Goal: Task Accomplishment & Management: Use online tool/utility

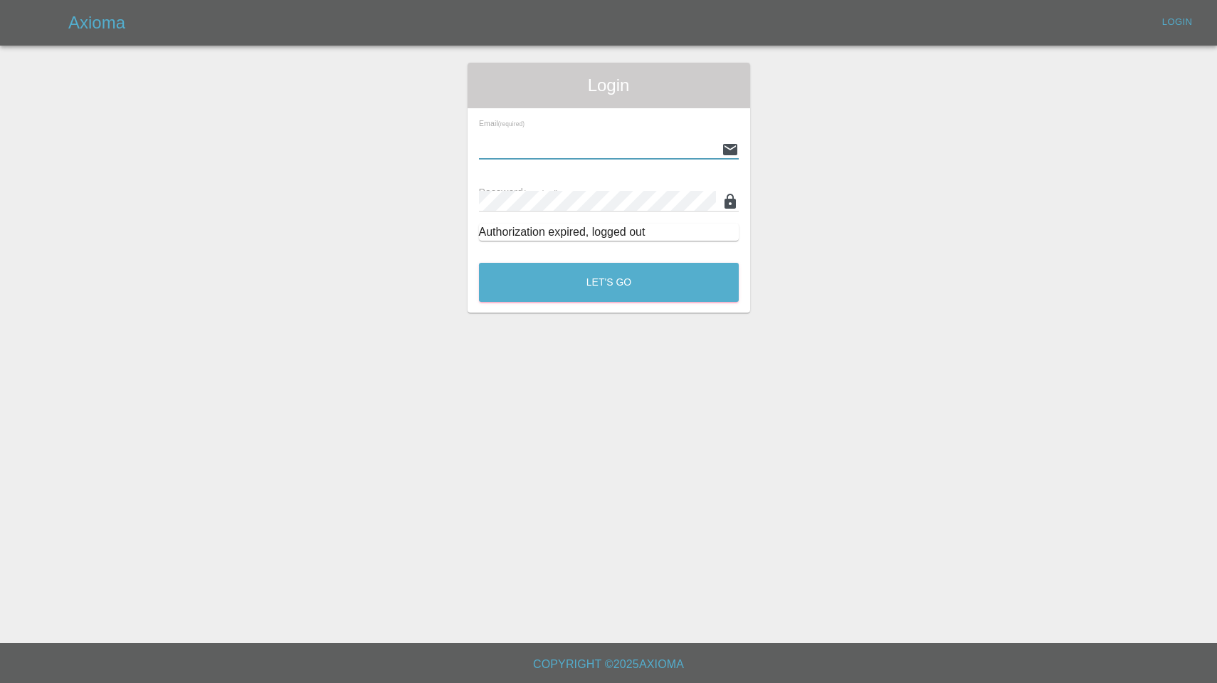
type input "[EMAIL_ADDRESS][DOMAIN_NAME]"
click at [609, 282] on button "Let's Go" at bounding box center [609, 282] width 260 height 39
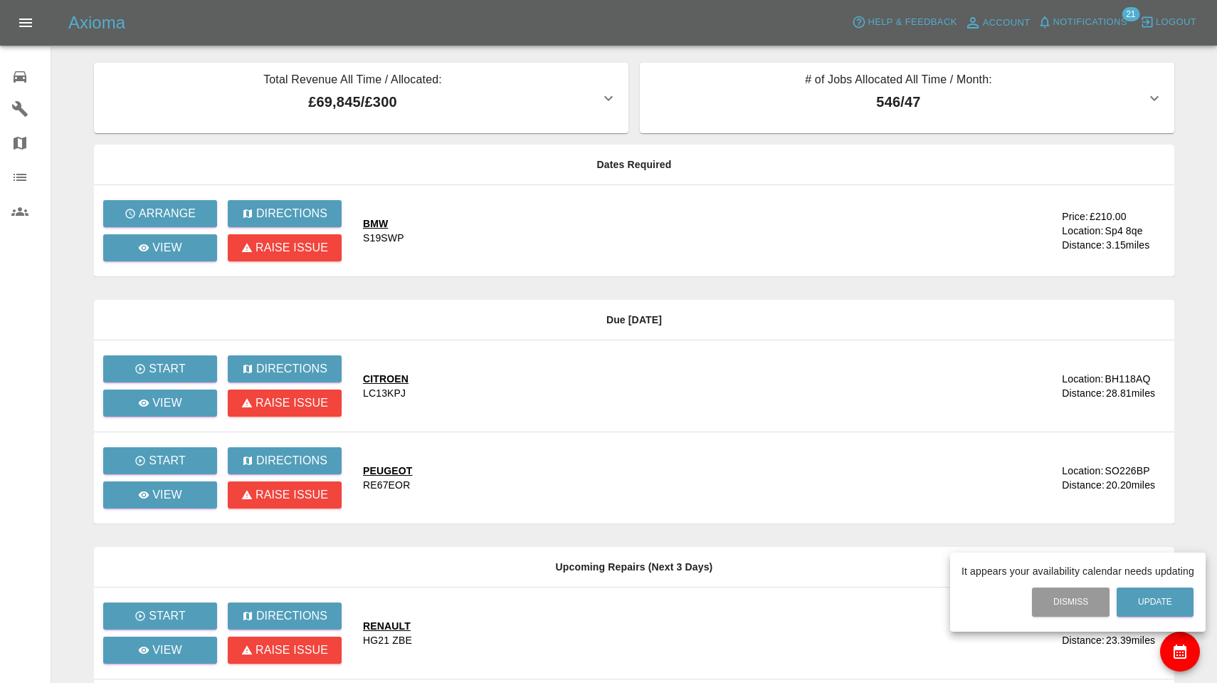
click at [191, 211] on div at bounding box center [608, 341] width 1217 height 683
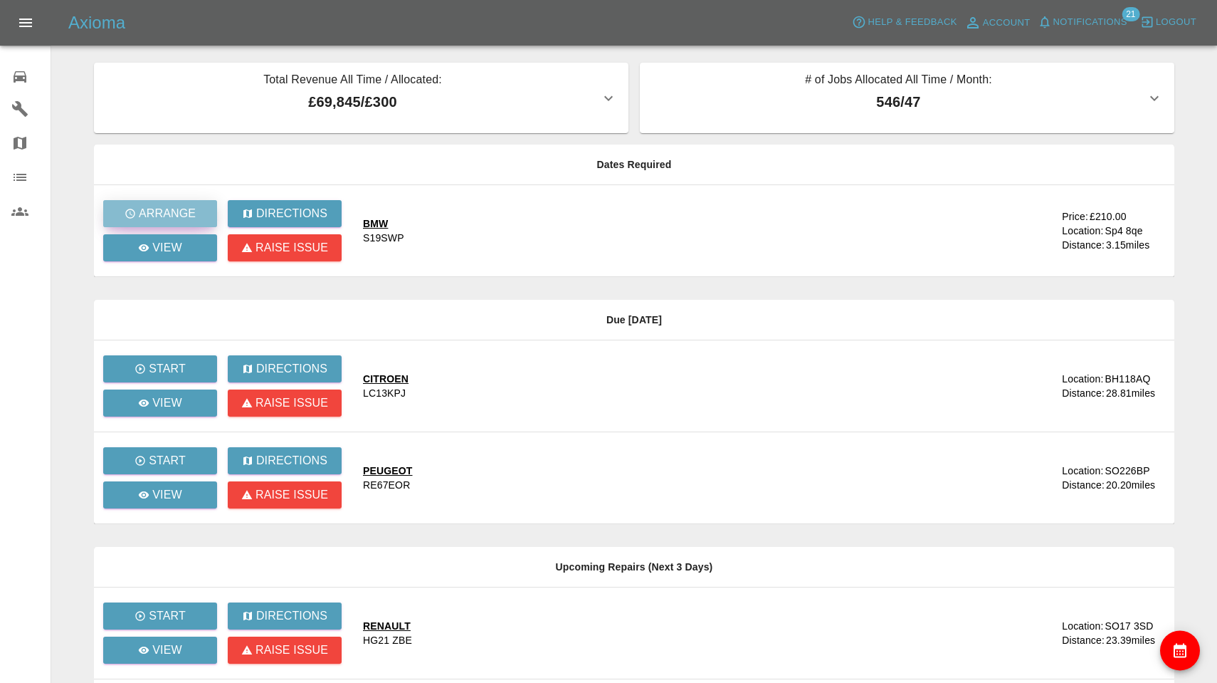
click at [191, 211] on p "Arrange" at bounding box center [167, 213] width 57 height 17
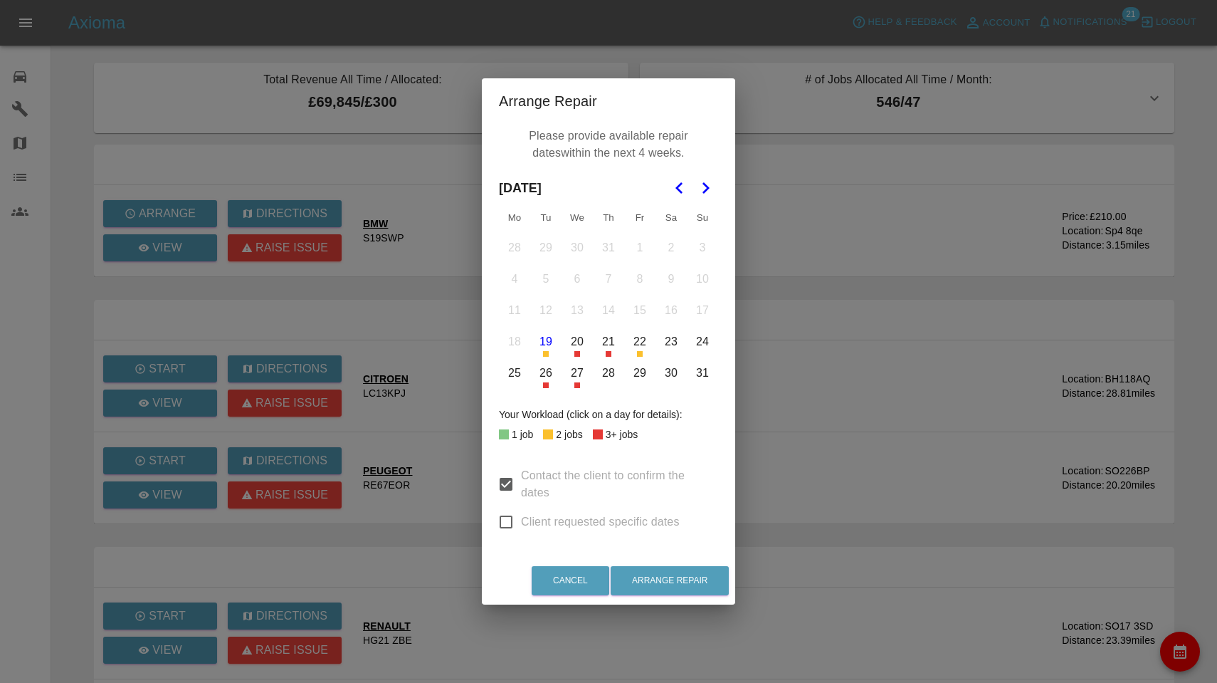
click at [707, 189] on polygon "Go to the Next Month" at bounding box center [706, 187] width 7 height 11
click at [581, 244] on button "3" at bounding box center [577, 248] width 30 height 30
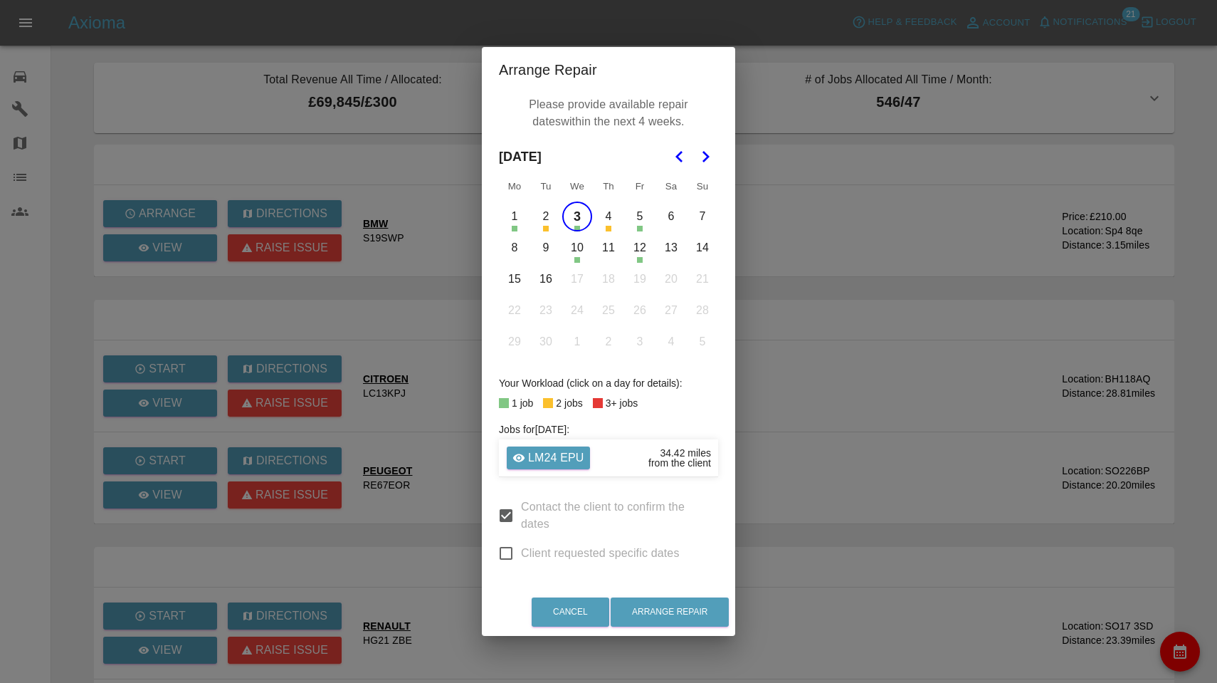
click at [512, 251] on button "8" at bounding box center [515, 248] width 30 height 30
click at [548, 250] on button "9" at bounding box center [546, 248] width 30 height 30
click at [572, 250] on button "10" at bounding box center [577, 248] width 30 height 30
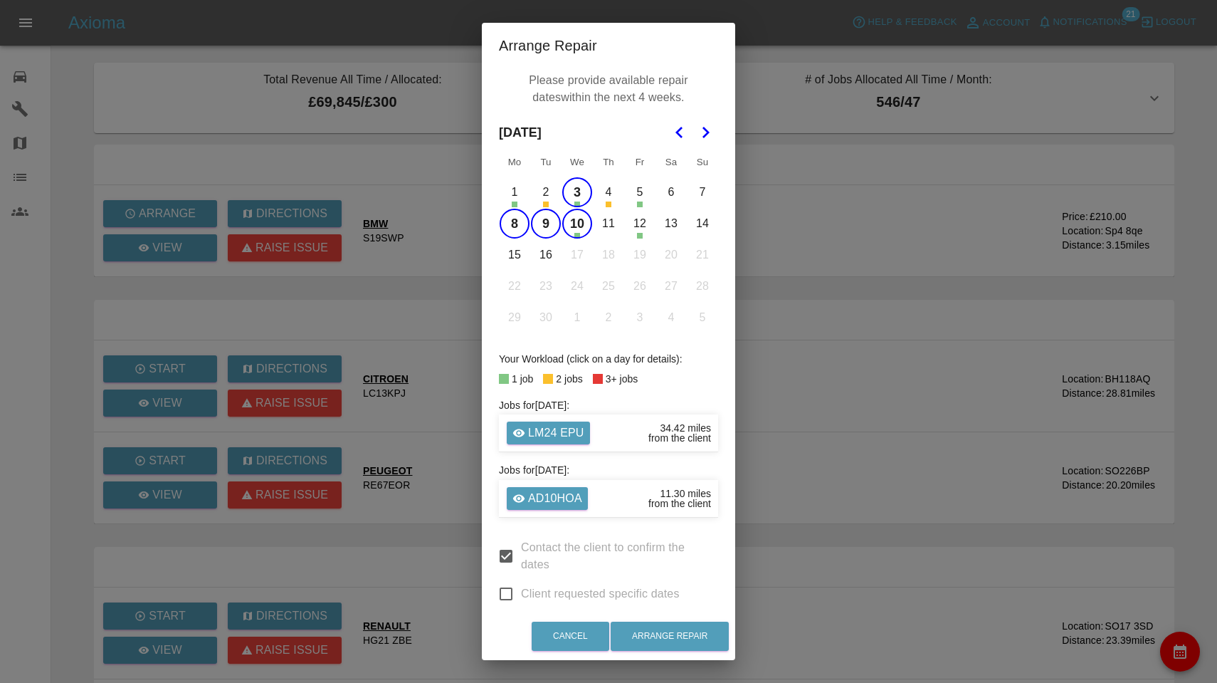
click at [611, 224] on button "11" at bounding box center [609, 224] width 30 height 30
click at [521, 253] on button "15" at bounding box center [515, 255] width 30 height 30
click at [542, 259] on button "16" at bounding box center [546, 255] width 30 height 30
click at [656, 636] on button "Arrange Repair" at bounding box center [670, 635] width 118 height 29
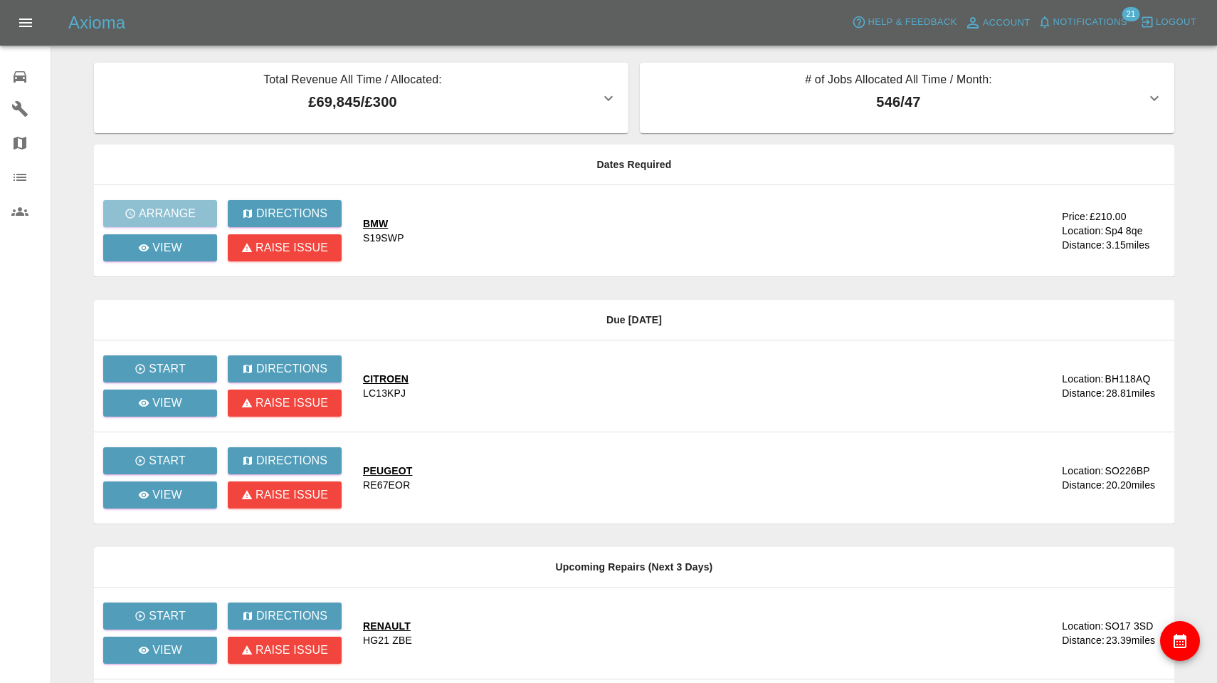
click at [1103, 17] on span "Notifications" at bounding box center [1090, 22] width 74 height 16
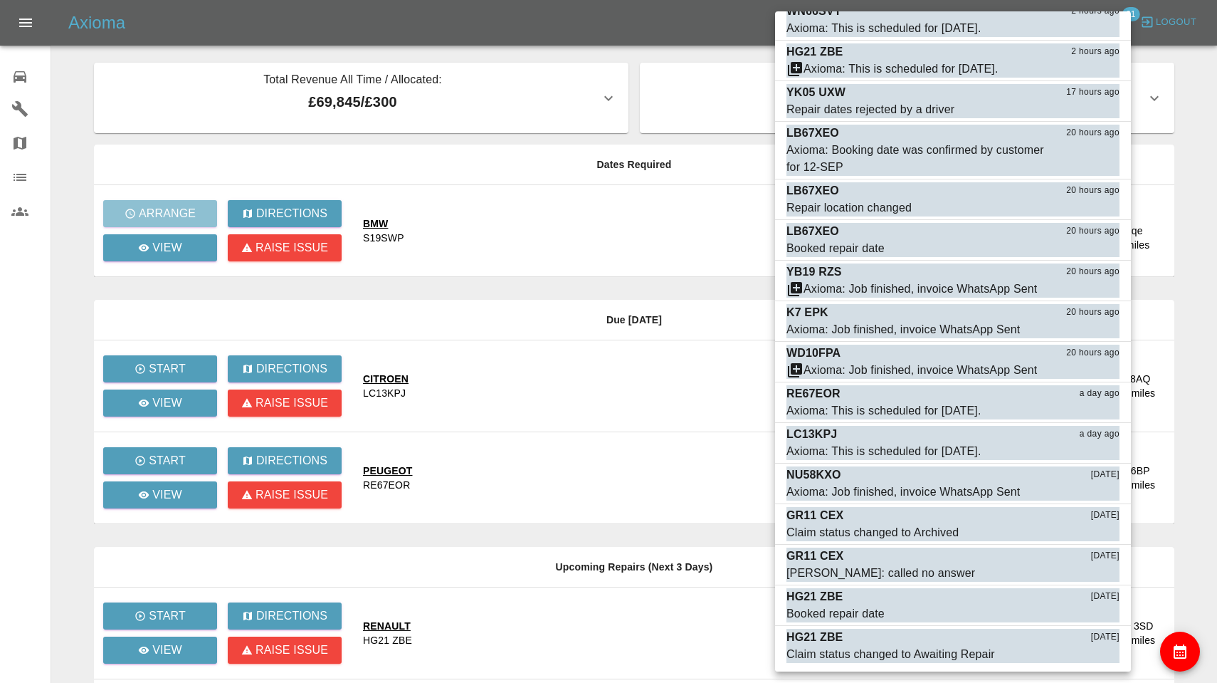
scroll to position [276, 0]
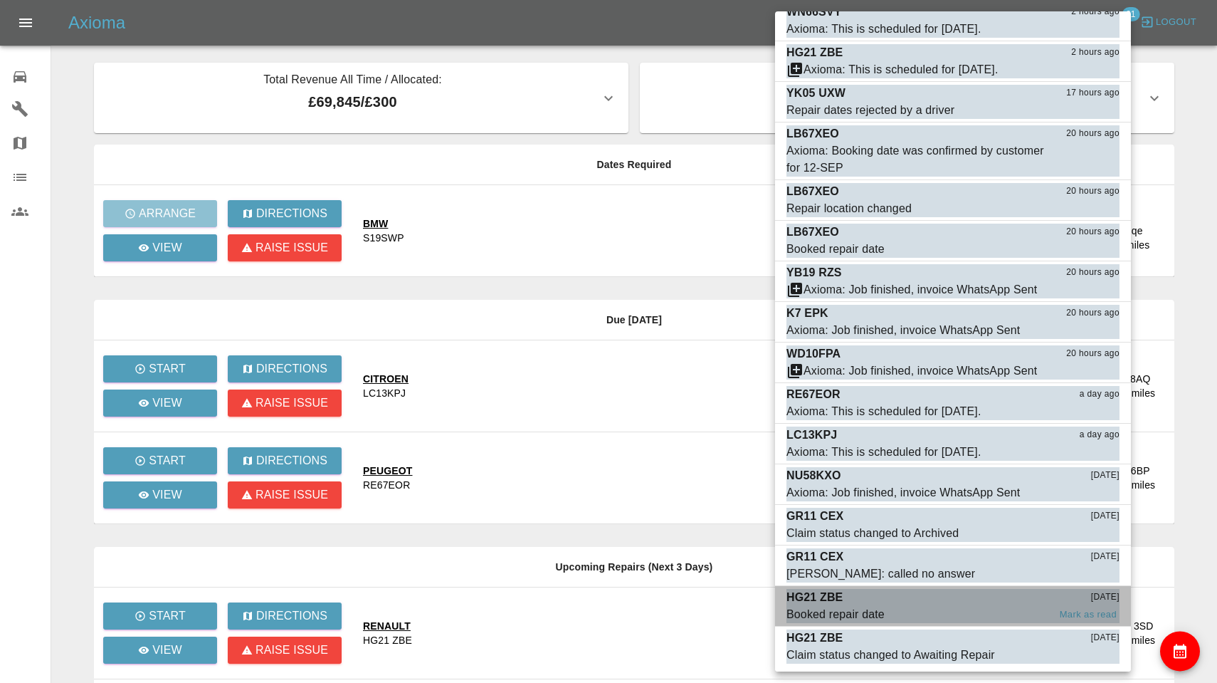
click at [880, 607] on div "Booked repair date" at bounding box center [835, 614] width 98 height 17
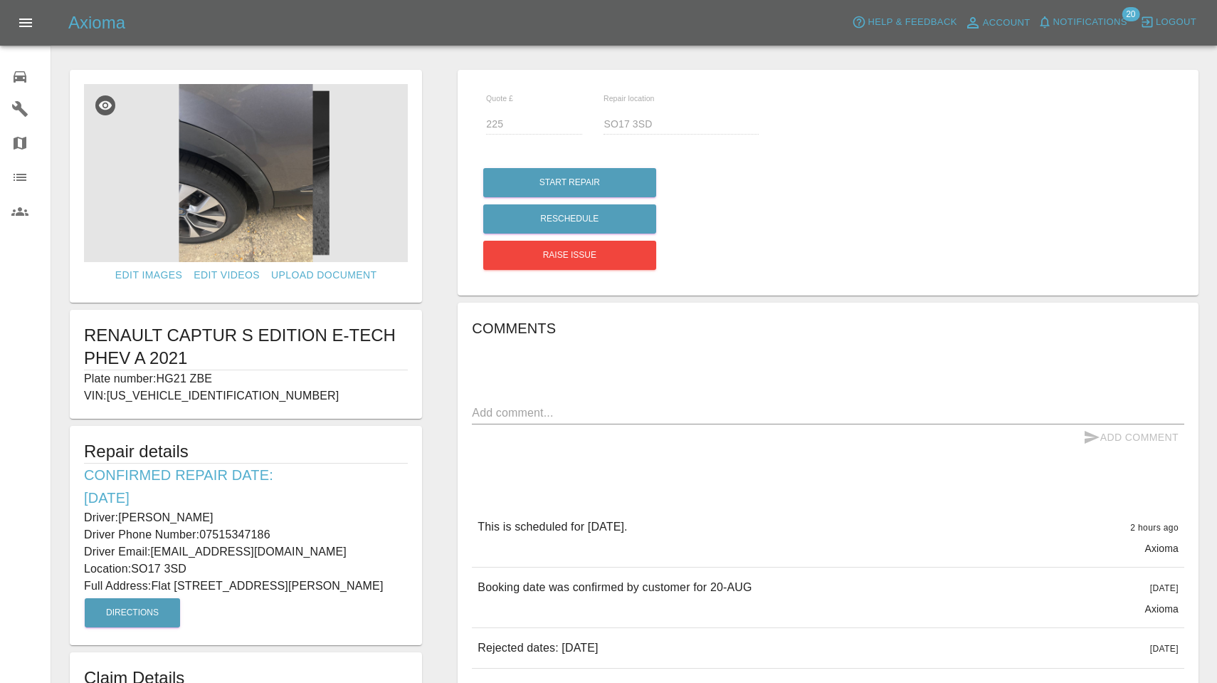
drag, startPoint x: 159, startPoint y: 374, endPoint x: 219, endPoint y: 374, distance: 59.8
click at [219, 374] on p "Plate number: HG21 ZBE" at bounding box center [246, 378] width 324 height 17
copy p "HG21 ZBE"
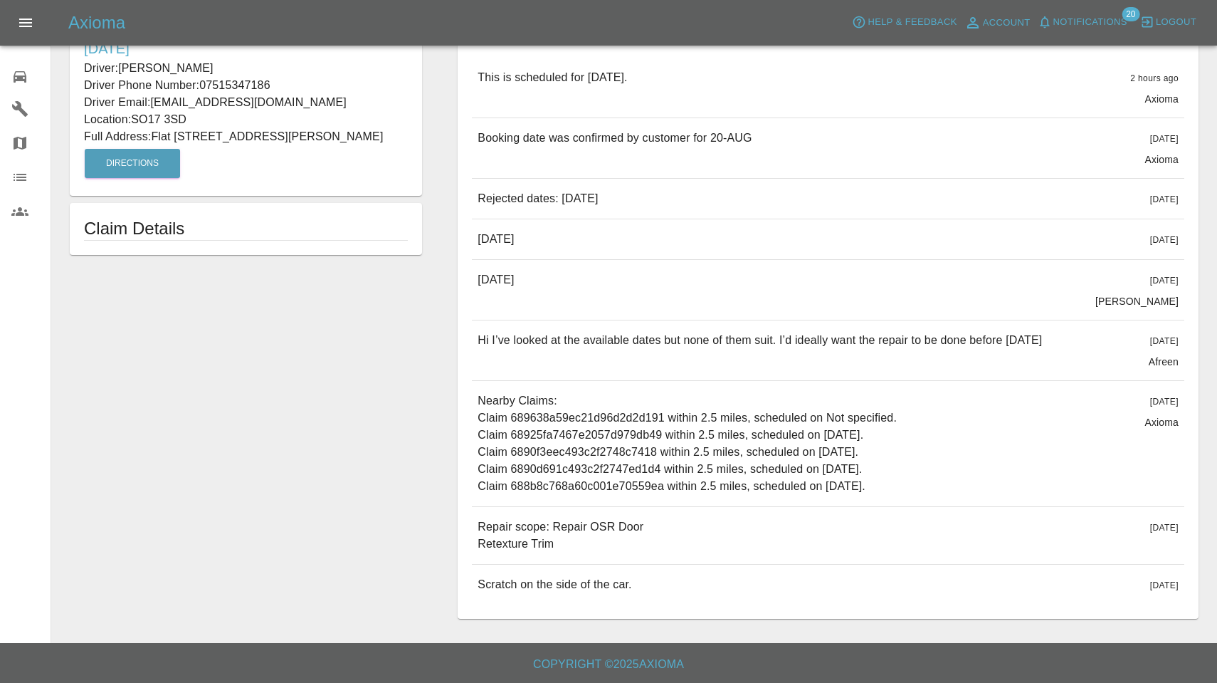
scroll to position [448, 0]
drag, startPoint x: 478, startPoint y: 525, endPoint x: 600, endPoint y: 540, distance: 122.5
click at [600, 540] on p "Repair scope: Repair OSR Door Retexture Trim" at bounding box center [561, 536] width 166 height 34
copy p "Repair scope: Repair OSR Door Retexture Trim"
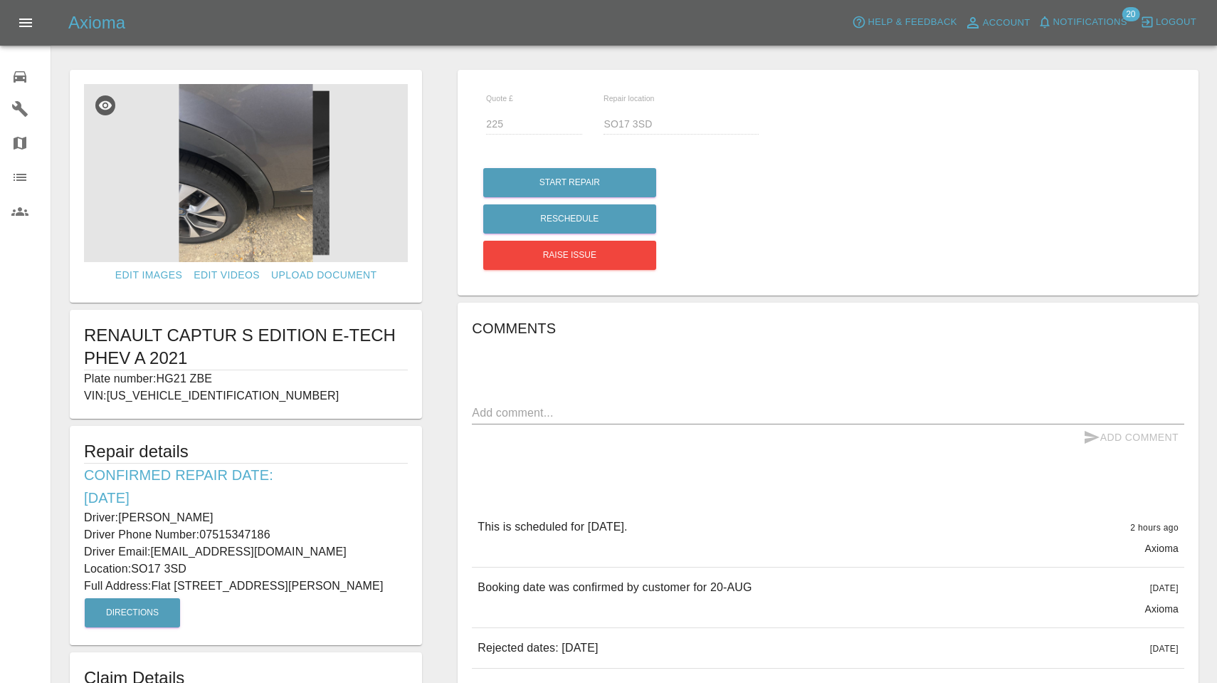
scroll to position [0, 0]
drag, startPoint x: 121, startPoint y: 516, endPoint x: 211, endPoint y: 513, distance: 90.4
click at [211, 513] on p "Driver: Sidney Nwankwo" at bounding box center [246, 517] width 324 height 17
copy p "Sidney Nwankwo"
drag, startPoint x: 155, startPoint y: 585, endPoint x: 380, endPoint y: 589, distance: 225.0
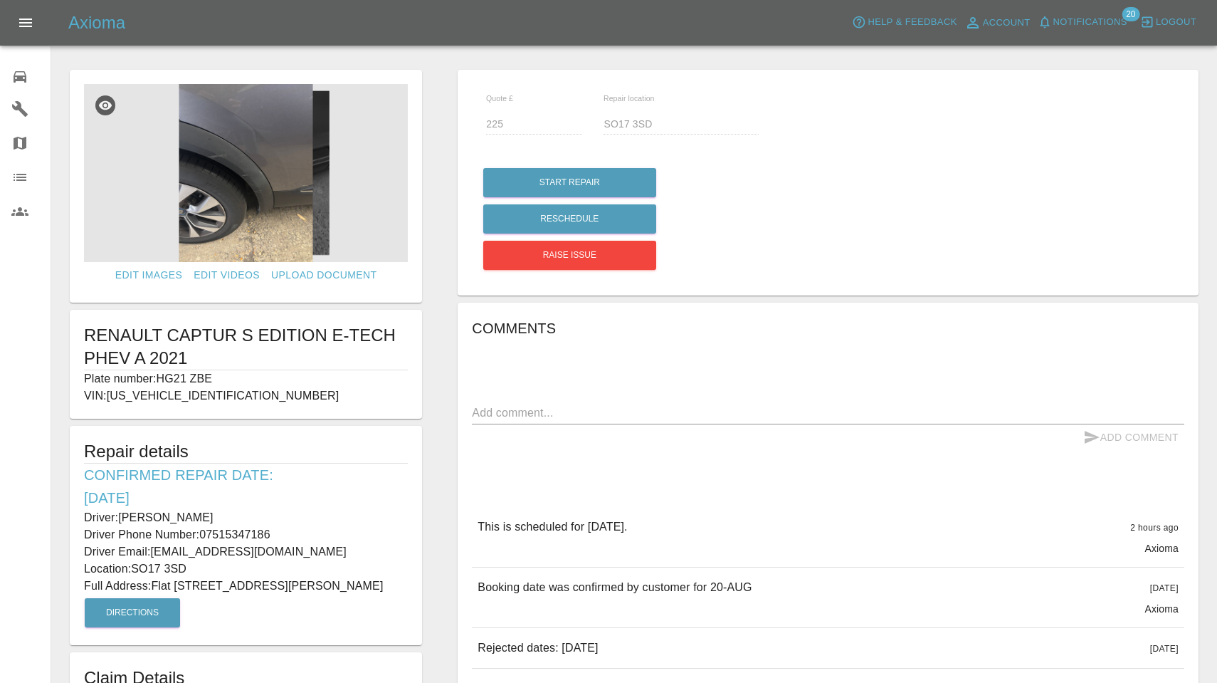
click at [380, 589] on p "Full Address: Flat 30 Roxan Mews 450 Portswood Road Southampton Hampshire" at bounding box center [246, 585] width 324 height 17
copy p "Flat 30 Roxan Mews 450 Portswood Road"
drag, startPoint x: 203, startPoint y: 535, endPoint x: 280, endPoint y: 532, distance: 77.7
click at [280, 532] on p "Driver Phone Number: 07515347186" at bounding box center [246, 534] width 324 height 17
copy p "07515347186"
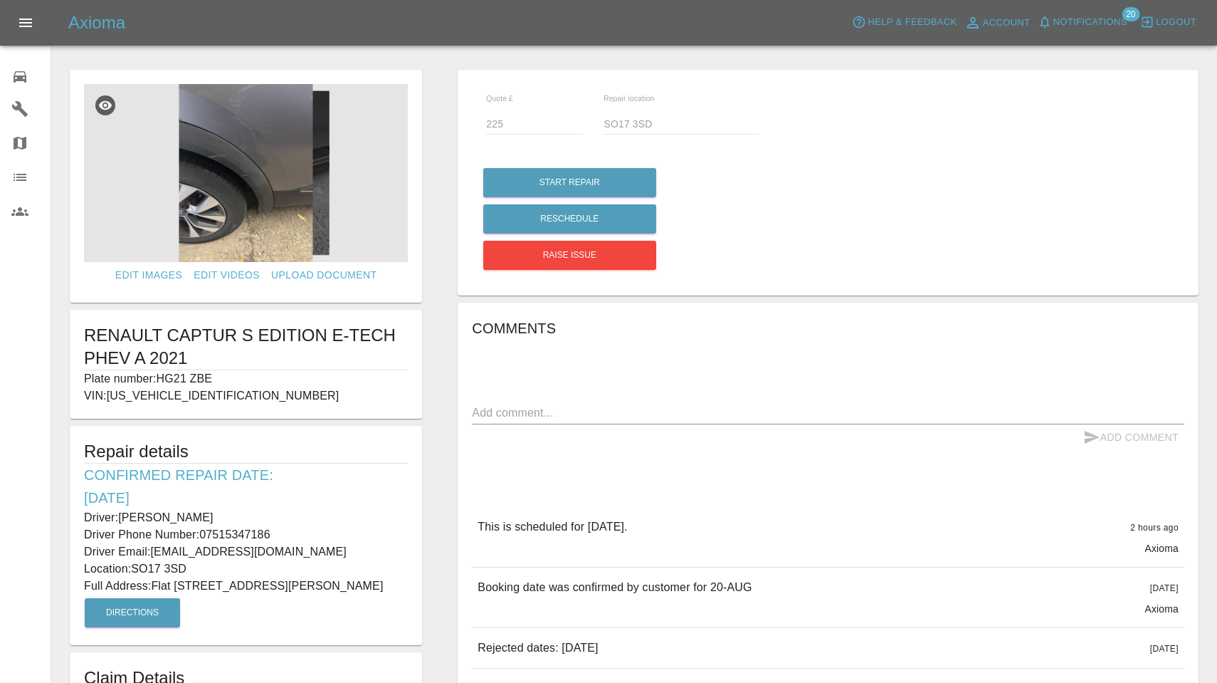
drag, startPoint x: 135, startPoint y: 569, endPoint x: 191, endPoint y: 569, distance: 56.9
click at [191, 568] on p "Location: SO17 3SD" at bounding box center [246, 568] width 324 height 17
copy p "SO17 3SD"
click at [271, 205] on img at bounding box center [246, 173] width 324 height 178
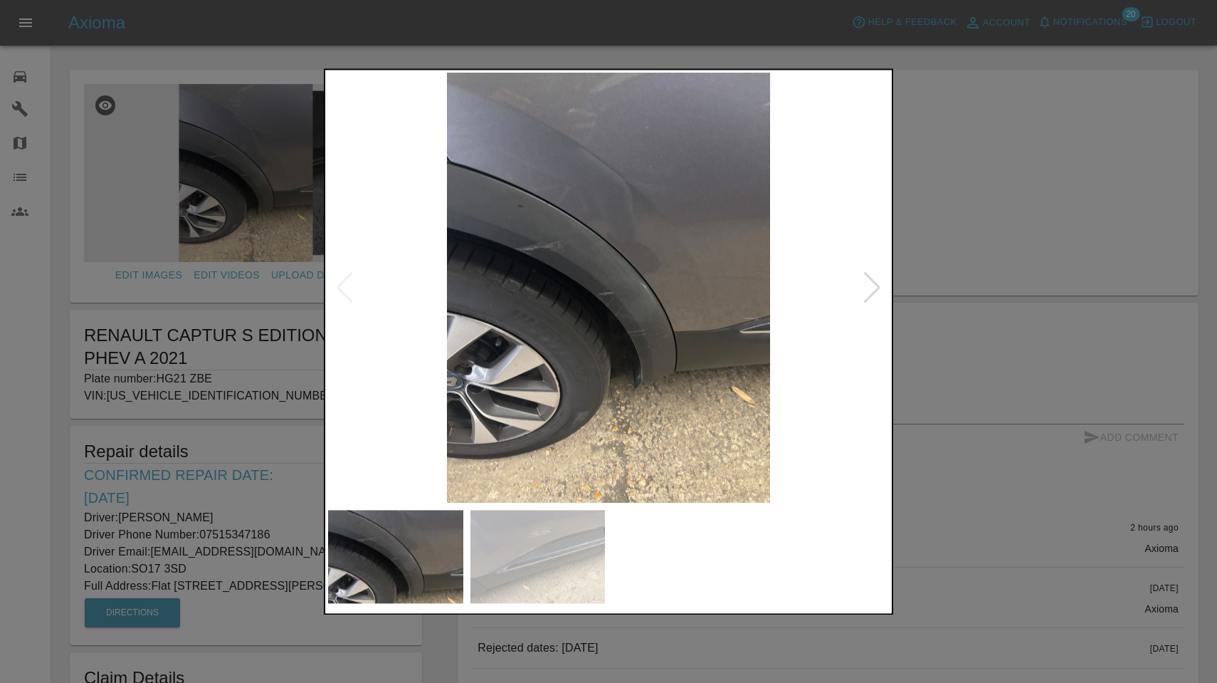
click at [606, 271] on img at bounding box center [608, 288] width 561 height 430
click at [869, 295] on div at bounding box center [872, 287] width 19 height 31
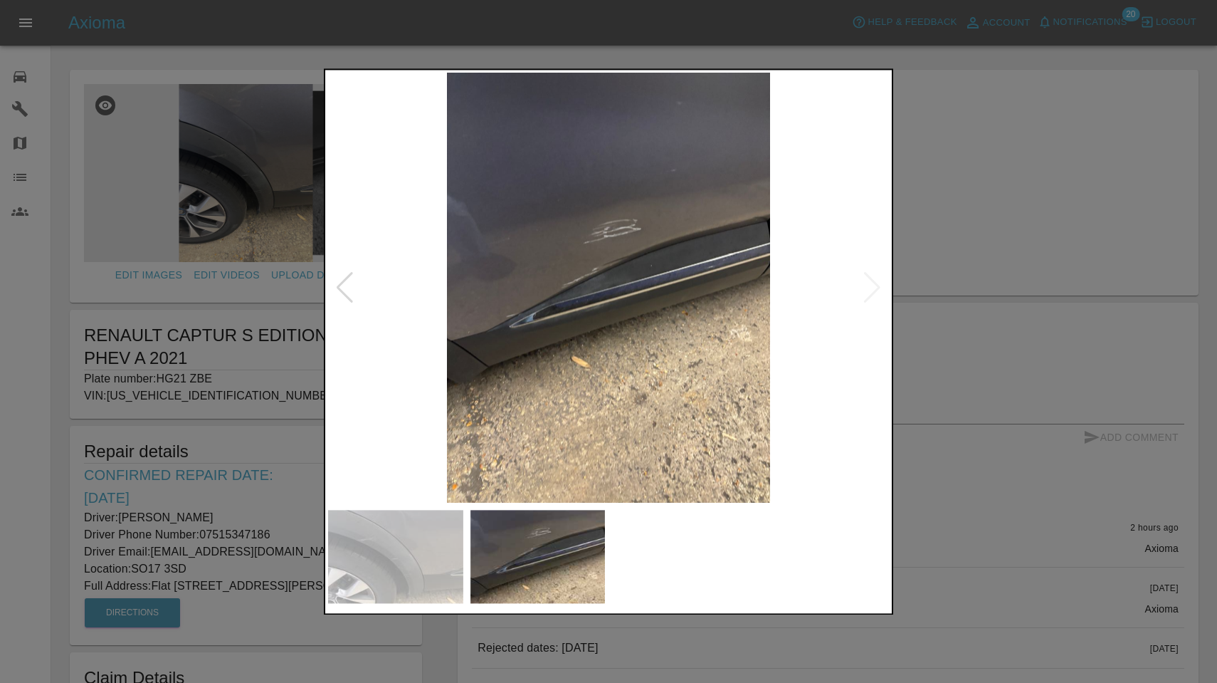
click at [967, 167] on div at bounding box center [608, 341] width 1217 height 683
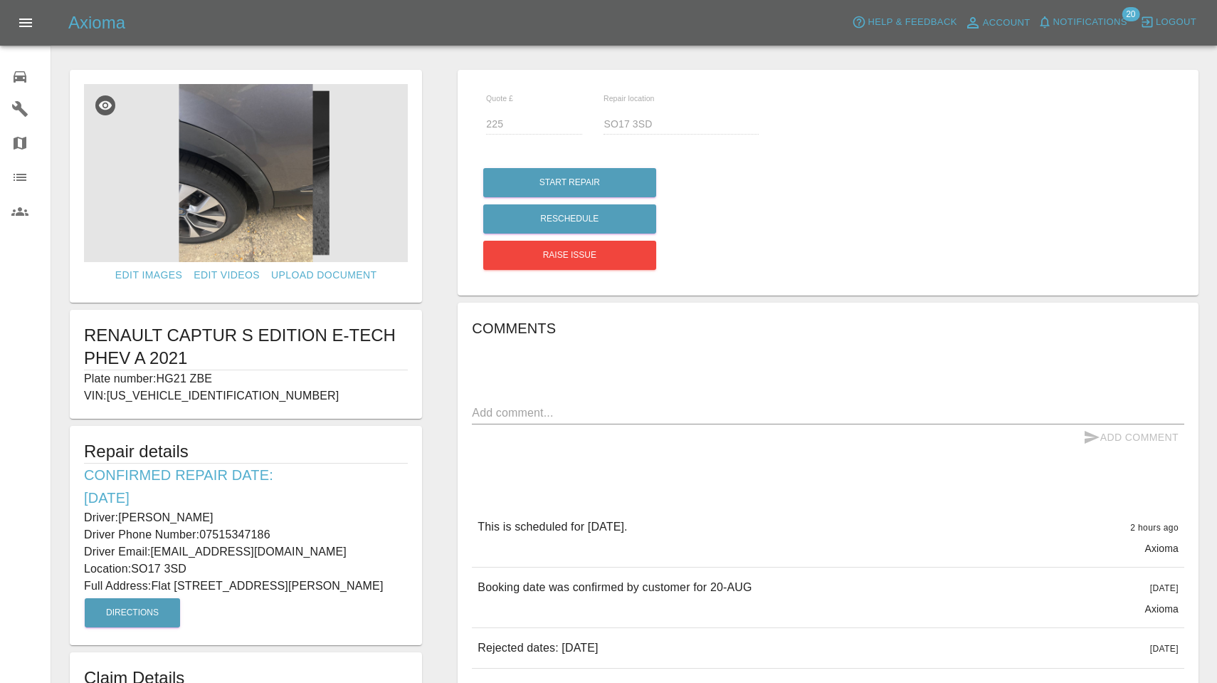
click at [1100, 21] on span "Notifications" at bounding box center [1090, 22] width 74 height 16
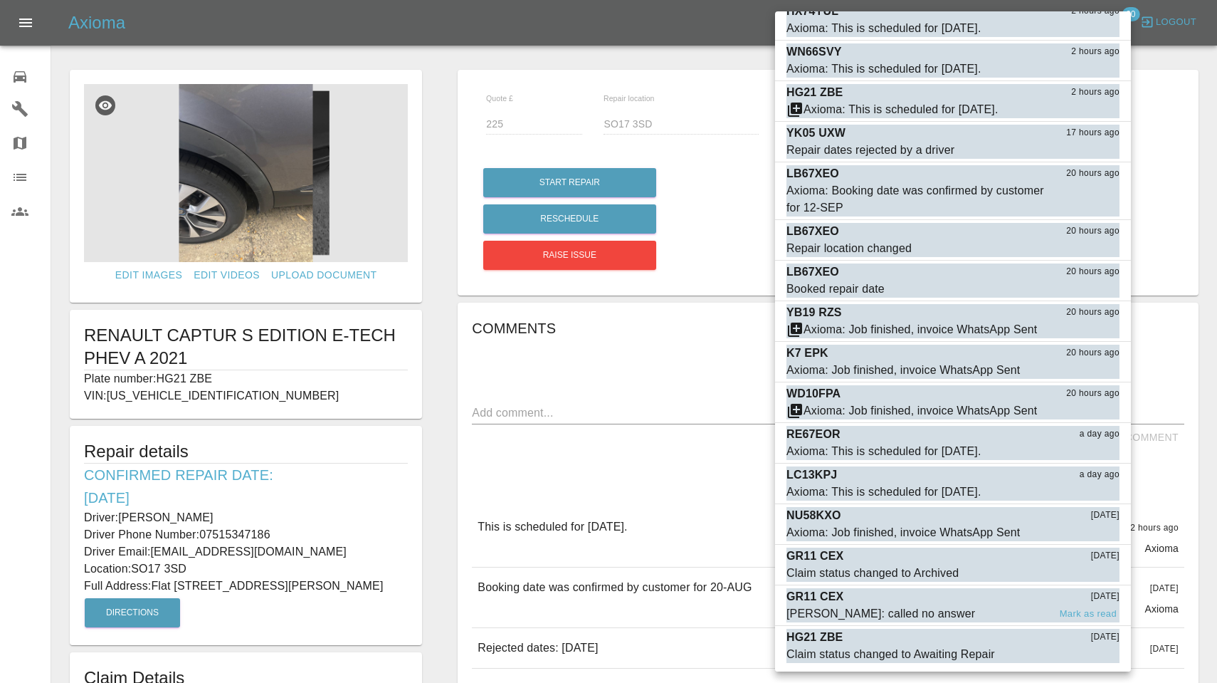
scroll to position [236, 0]
click at [1081, 656] on button "Mark as read" at bounding box center [1088, 655] width 63 height 16
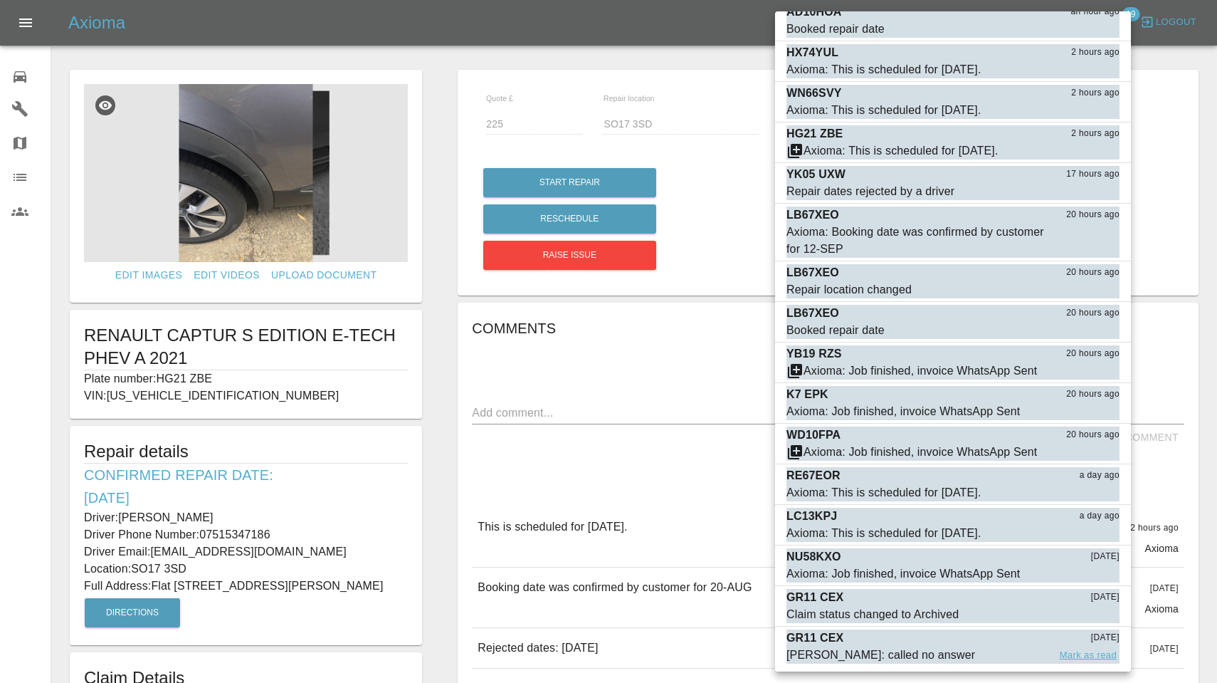
click at [1096, 656] on button "Mark as read" at bounding box center [1088, 655] width 63 height 16
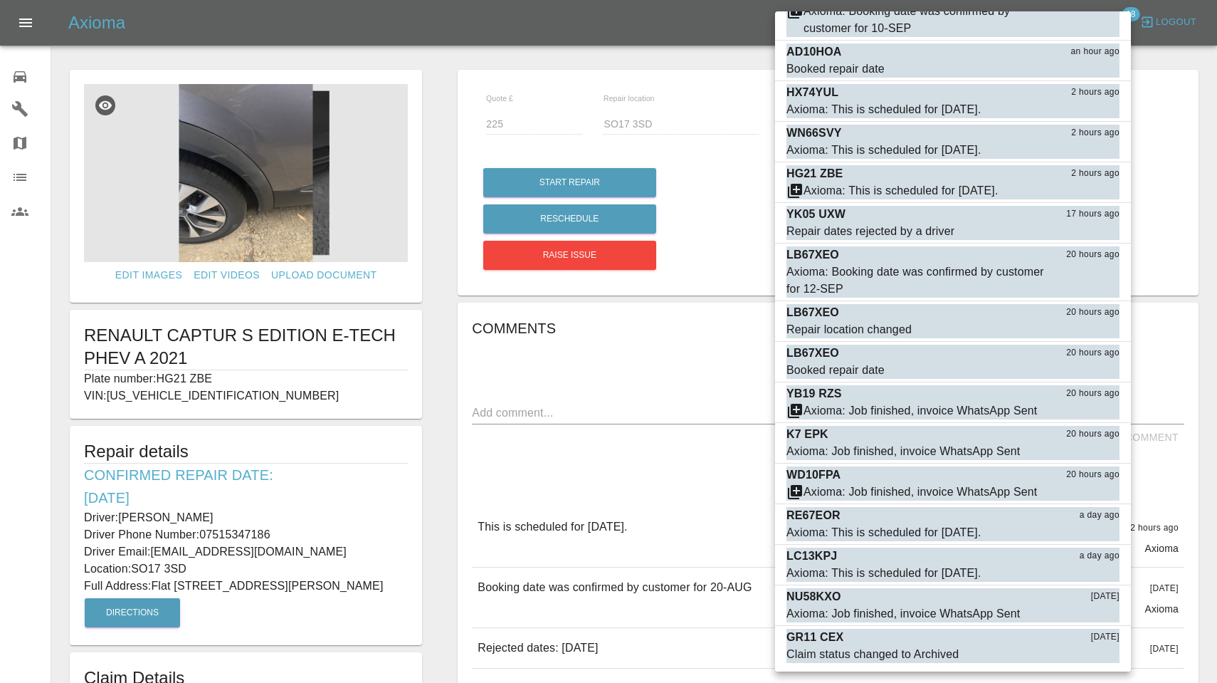
scroll to position [154, 0]
click at [1096, 656] on button "Mark as read" at bounding box center [1088, 655] width 63 height 16
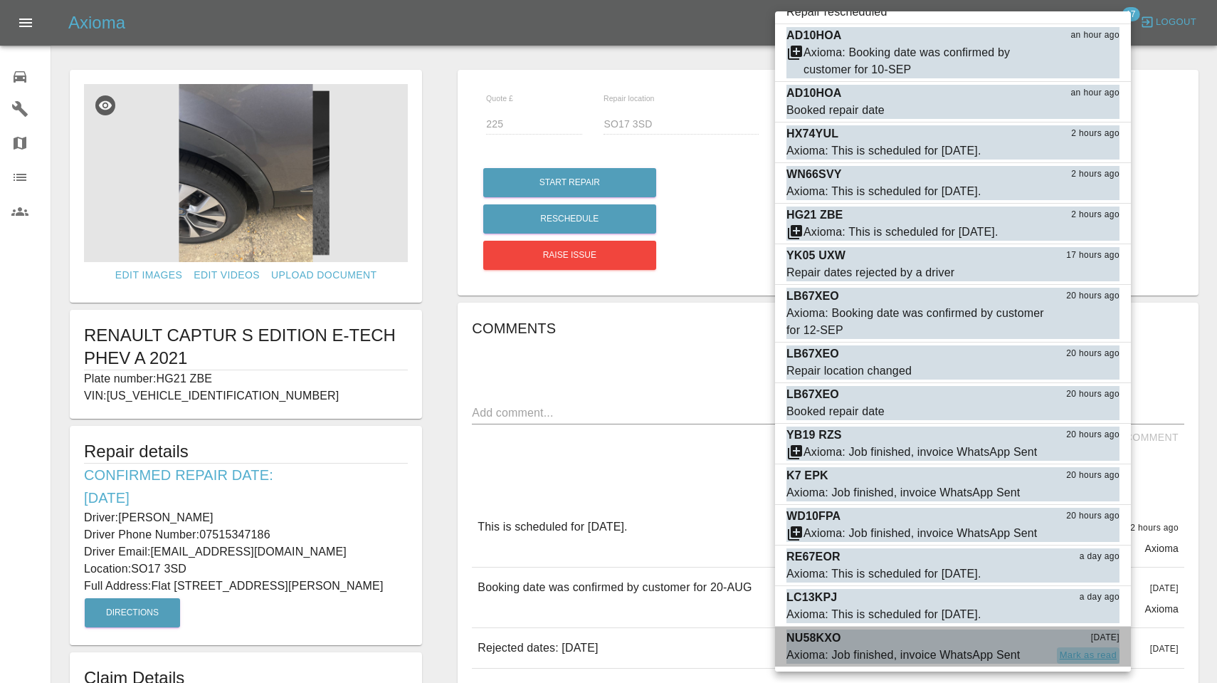
click at [1096, 656] on button "Mark as read" at bounding box center [1088, 655] width 63 height 16
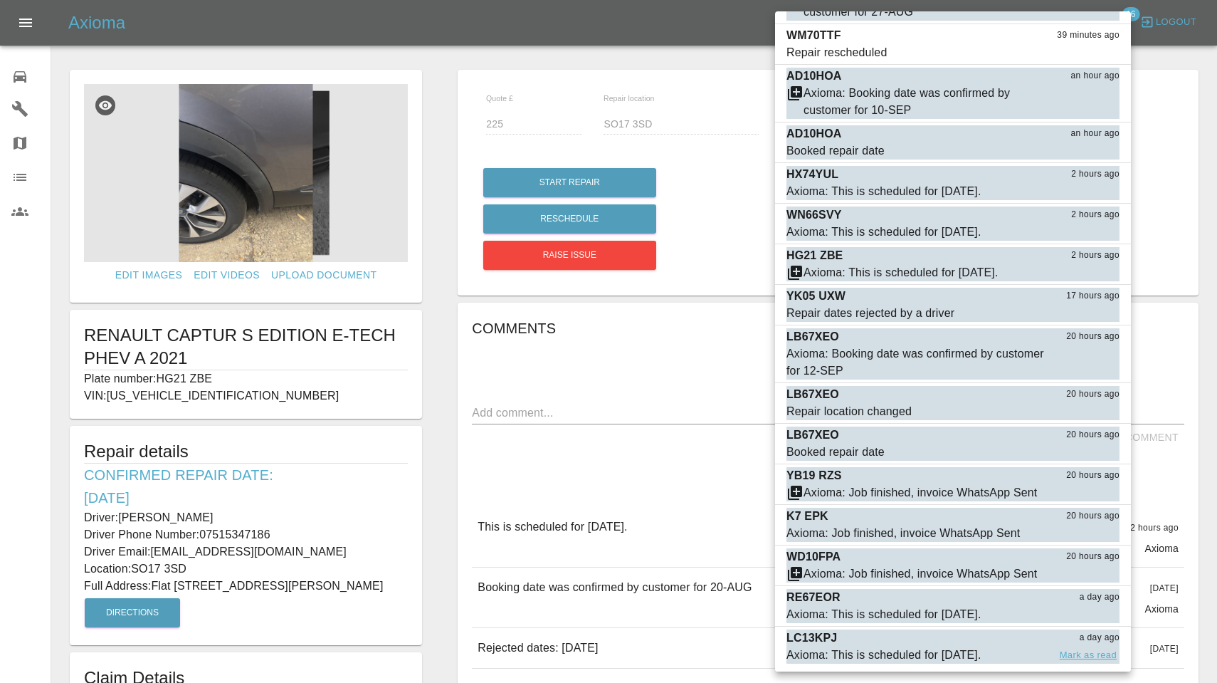
click at [1096, 656] on button "Mark as read" at bounding box center [1088, 655] width 63 height 16
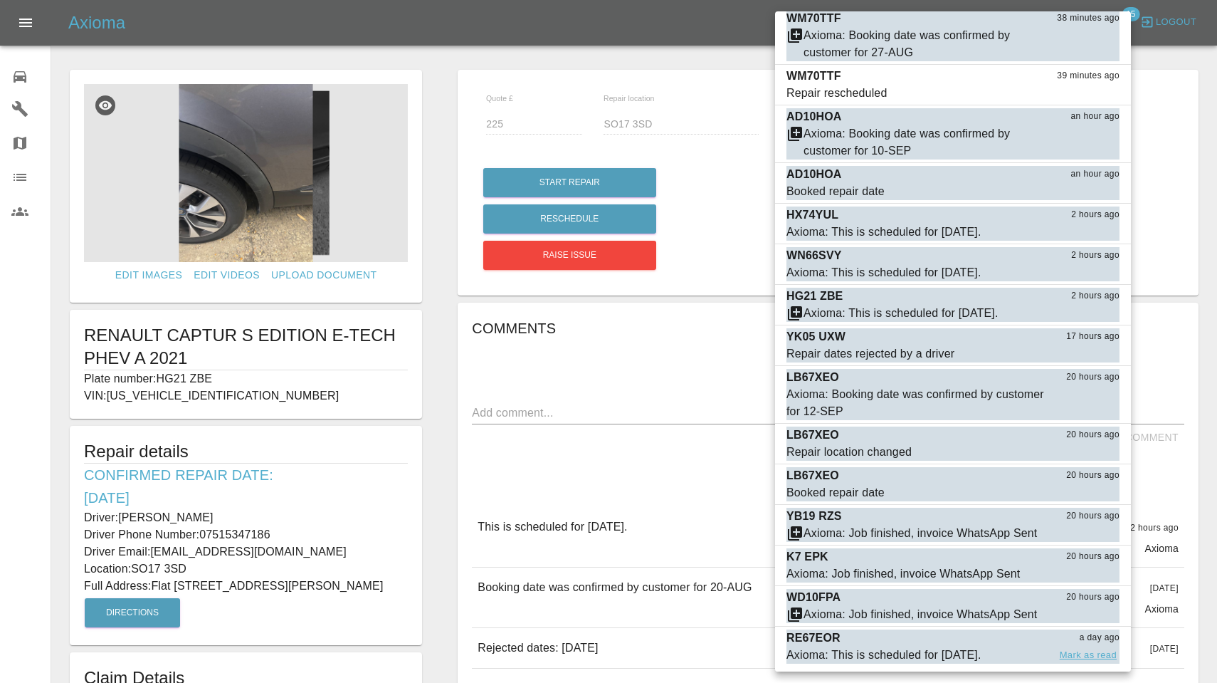
click at [1096, 657] on button "Mark as read" at bounding box center [1088, 655] width 63 height 16
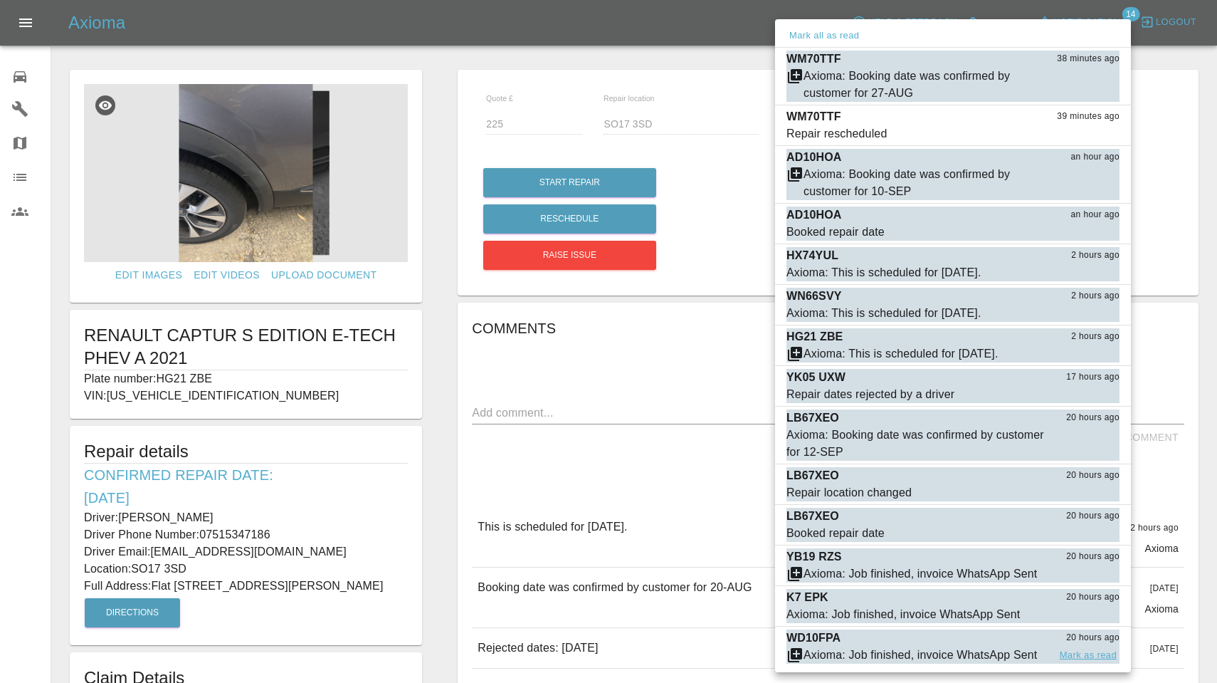
click at [1096, 657] on button "Mark as read" at bounding box center [1088, 655] width 63 height 16
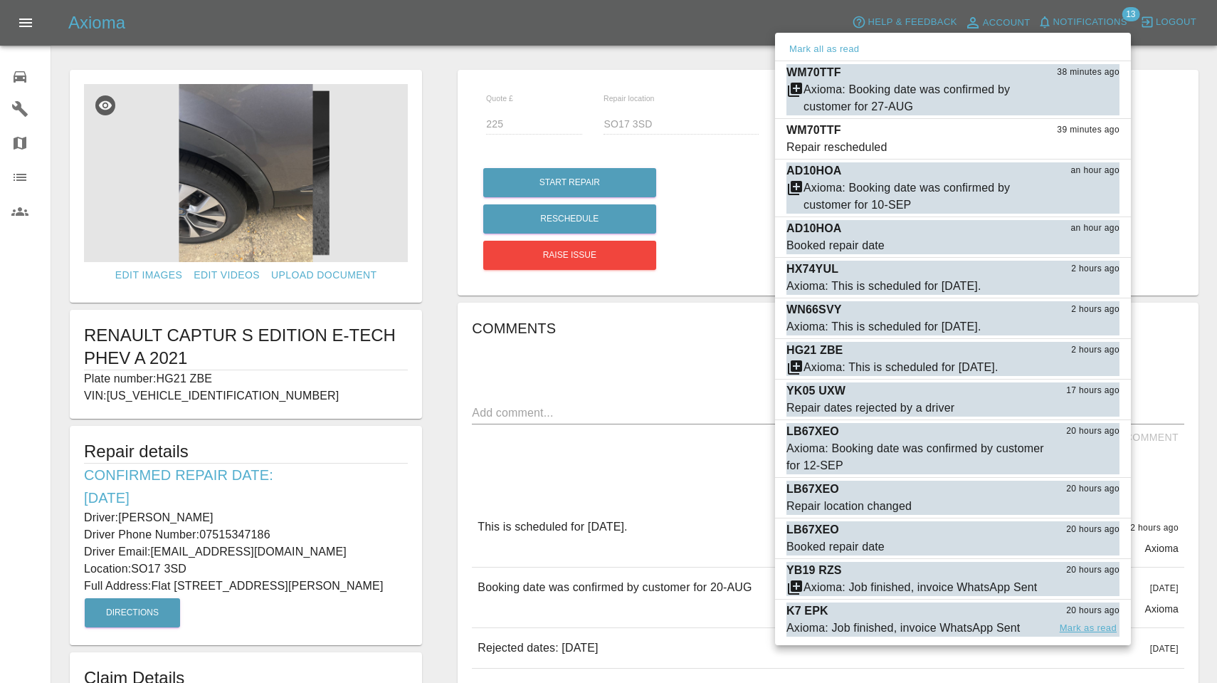
click at [1093, 633] on button "Mark as read" at bounding box center [1088, 628] width 63 height 16
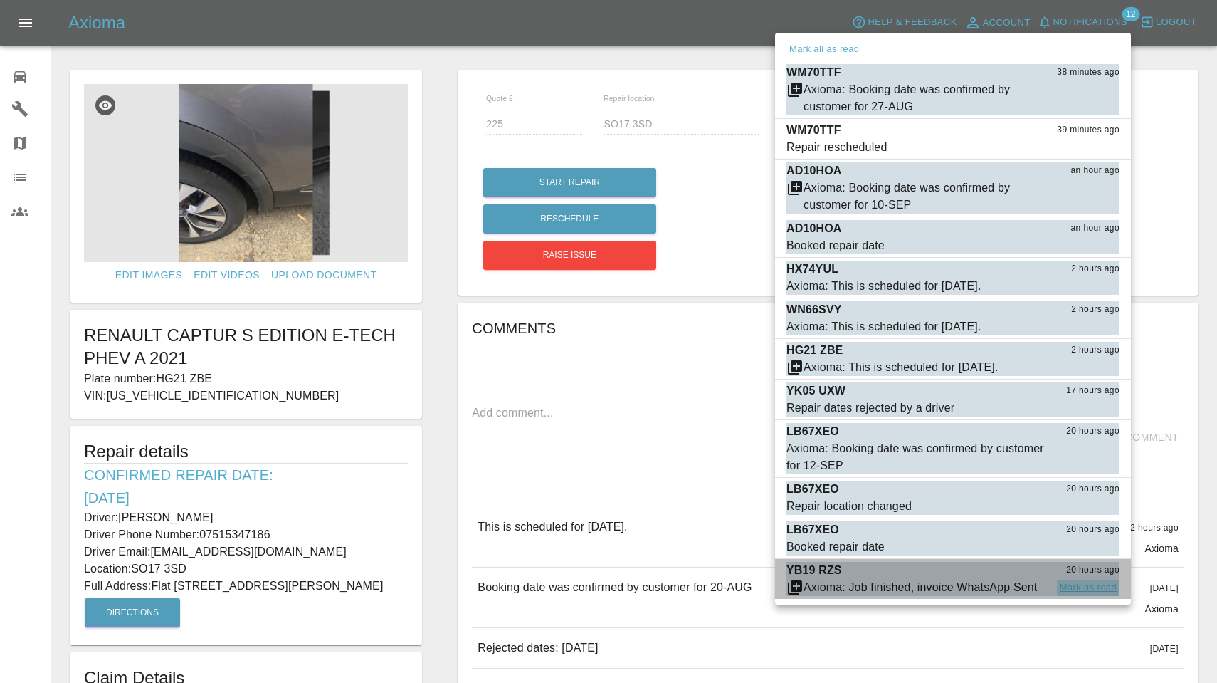
click at [1095, 589] on button "Mark as read" at bounding box center [1088, 587] width 63 height 16
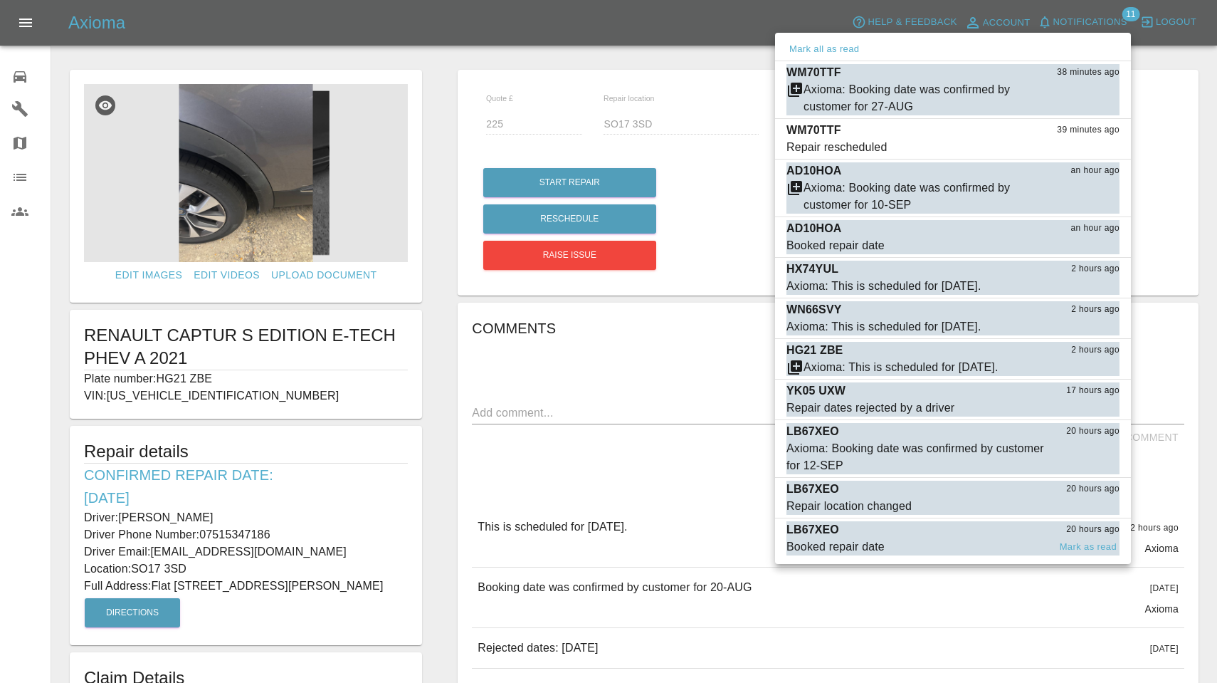
click at [908, 542] on span "Booked repair date" at bounding box center [917, 546] width 262 height 17
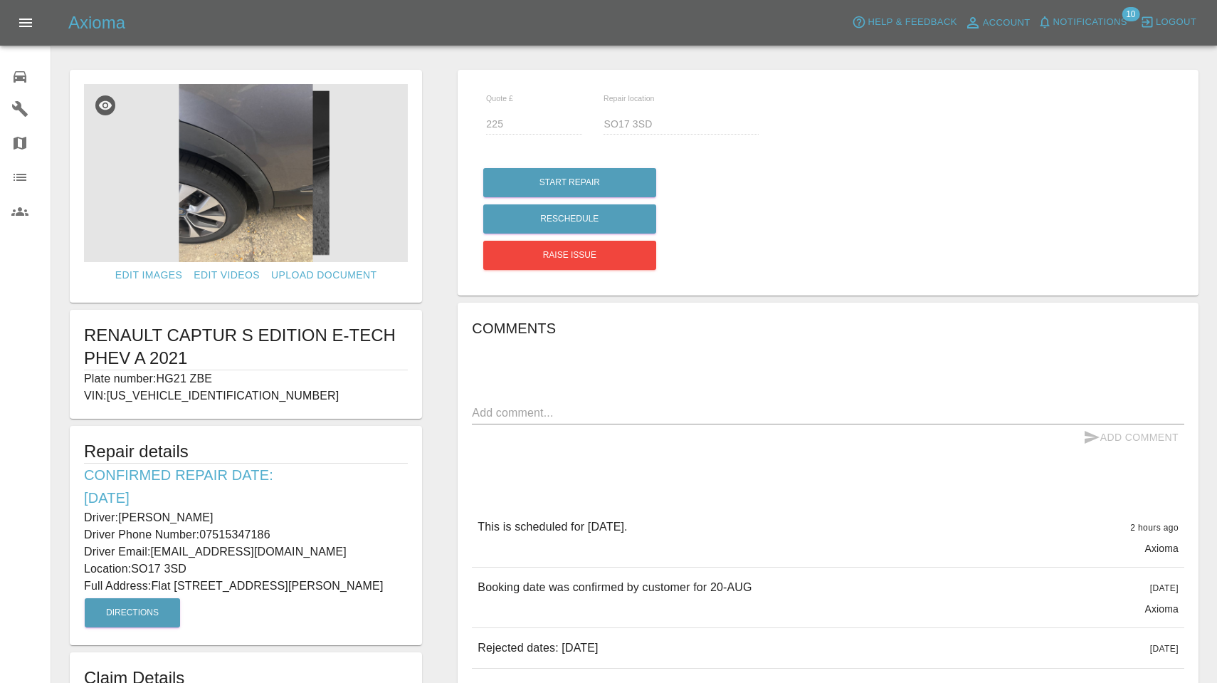
type input "220"
type input "SP10 5AZ"
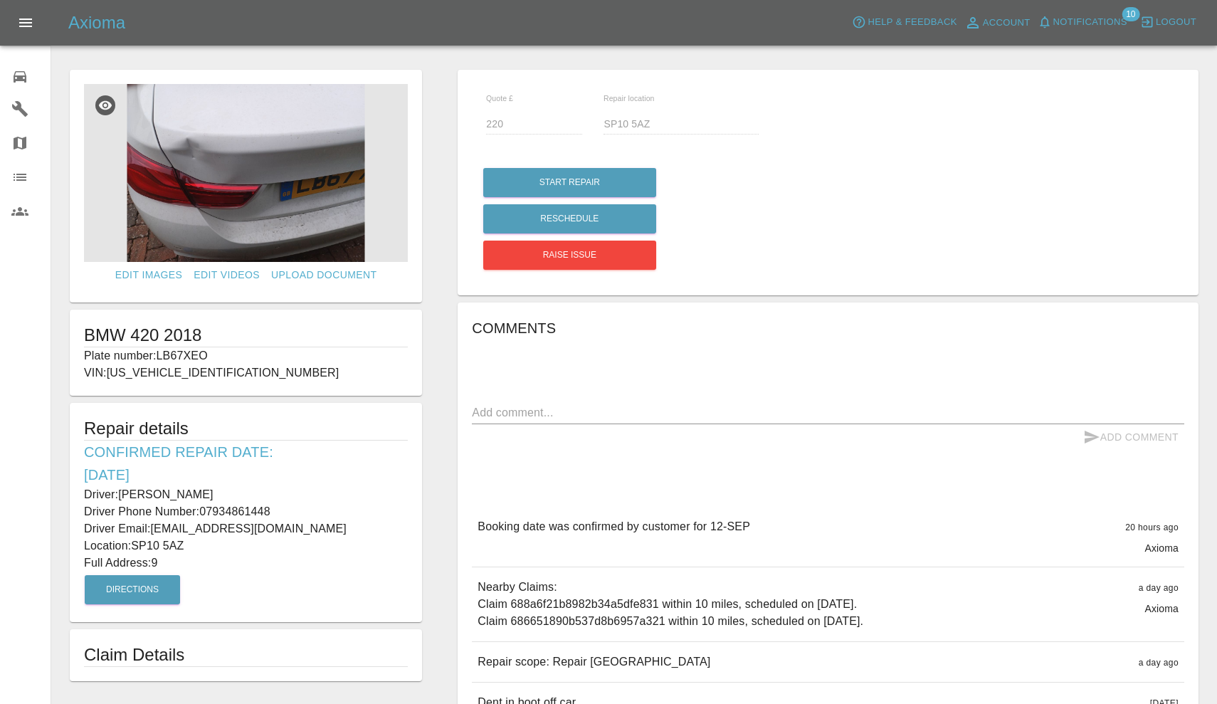
drag, startPoint x: 159, startPoint y: 355, endPoint x: 229, endPoint y: 357, distance: 69.8
click at [229, 357] on p "Plate number: LB67XEO" at bounding box center [246, 355] width 324 height 17
copy p "LB67XEO"
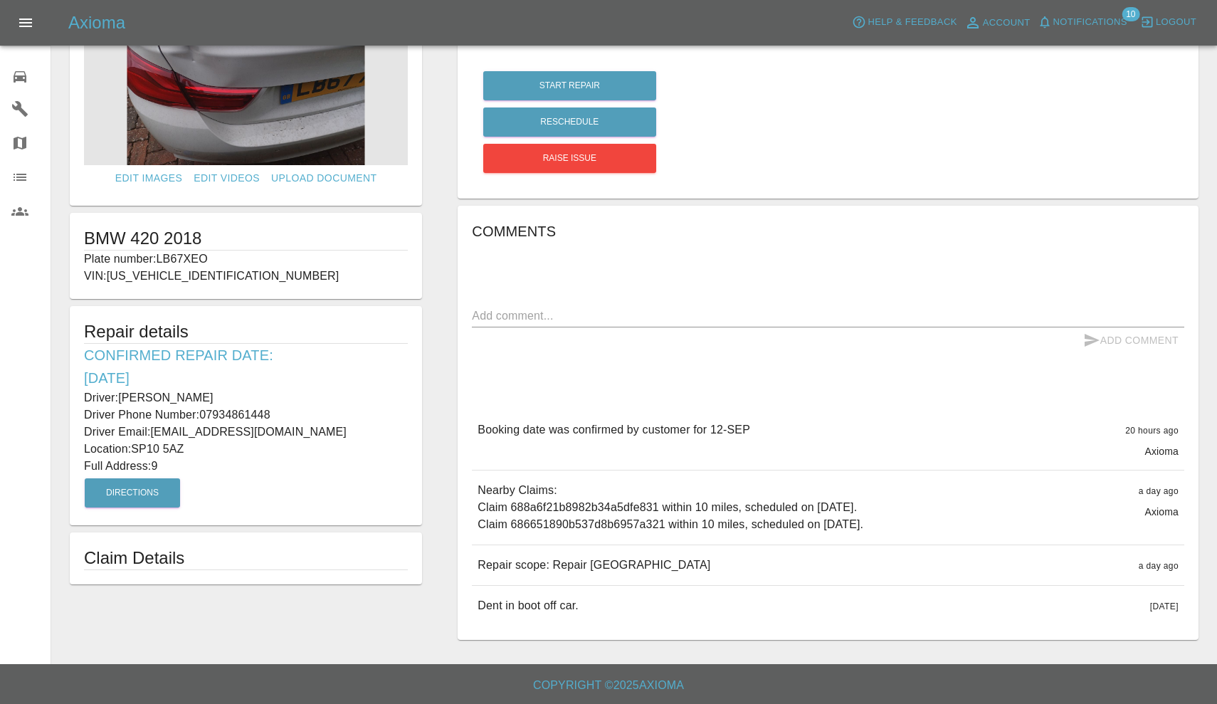
scroll to position [96, 0]
drag, startPoint x: 480, startPoint y: 562, endPoint x: 639, endPoint y: 568, distance: 158.8
click at [639, 568] on div "Repair scope: Repair [GEOGRAPHIC_DATA] a day ago" at bounding box center [828, 566] width 712 height 40
copy p "Repair scope: Repair [GEOGRAPHIC_DATA]"
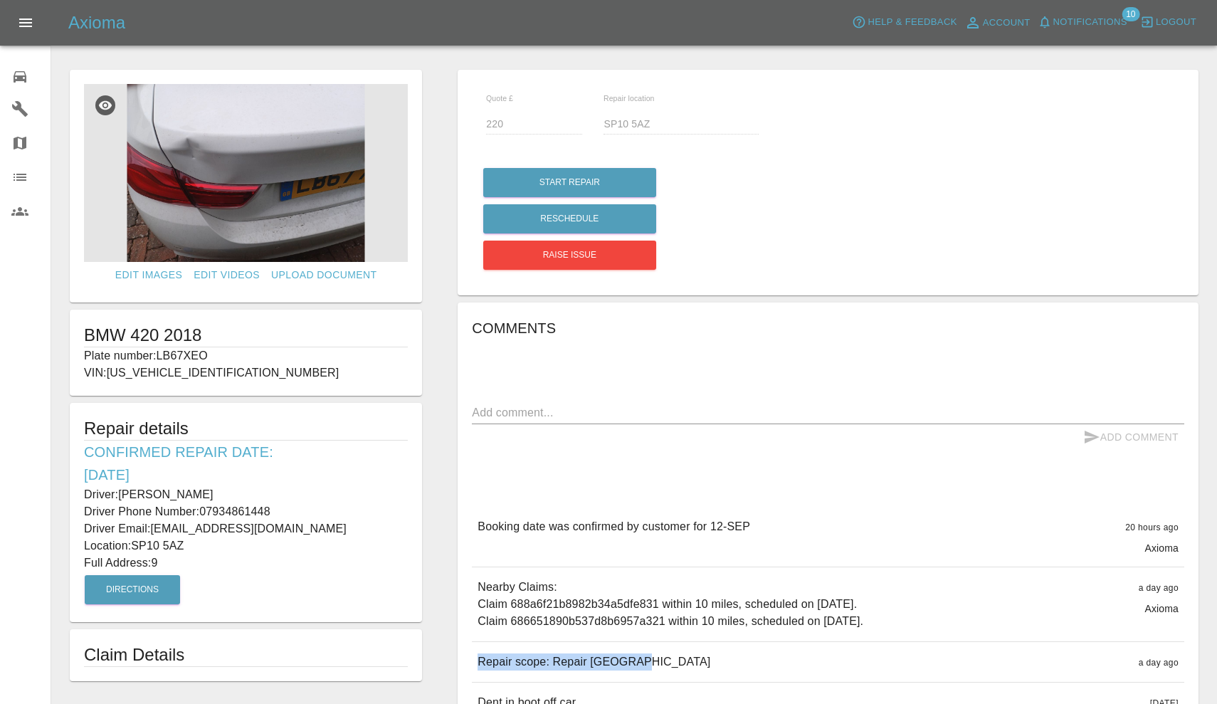
scroll to position [0, 0]
drag, startPoint x: 122, startPoint y: 492, endPoint x: 206, endPoint y: 493, distance: 84.7
click at [206, 493] on p "Driver: William Lees" at bounding box center [246, 494] width 324 height 17
copy p "William Lees"
drag, startPoint x: 204, startPoint y: 509, endPoint x: 291, endPoint y: 509, distance: 87.5
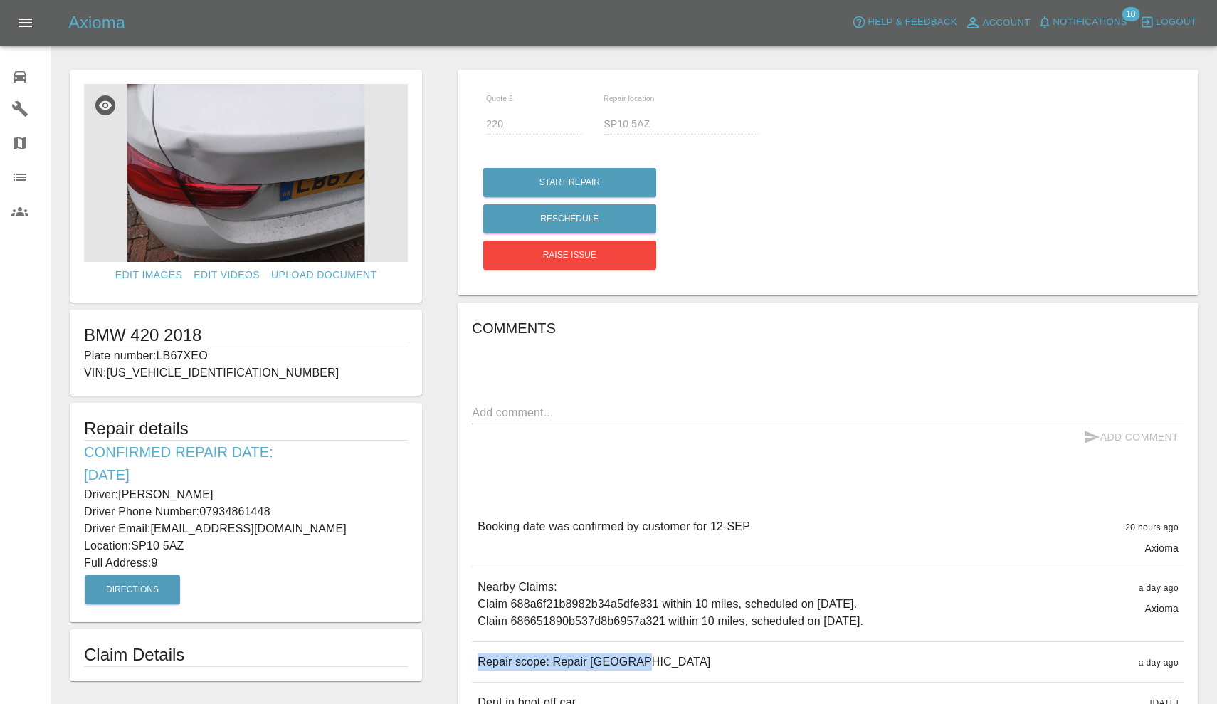
click at [291, 509] on p "Driver Phone Number: 07934861448" at bounding box center [246, 511] width 324 height 17
copy p "07934861448"
drag, startPoint x: 154, startPoint y: 560, endPoint x: 175, endPoint y: 560, distance: 20.6
click at [175, 560] on p "Full Address: 9" at bounding box center [246, 562] width 324 height 17
copy p "9"
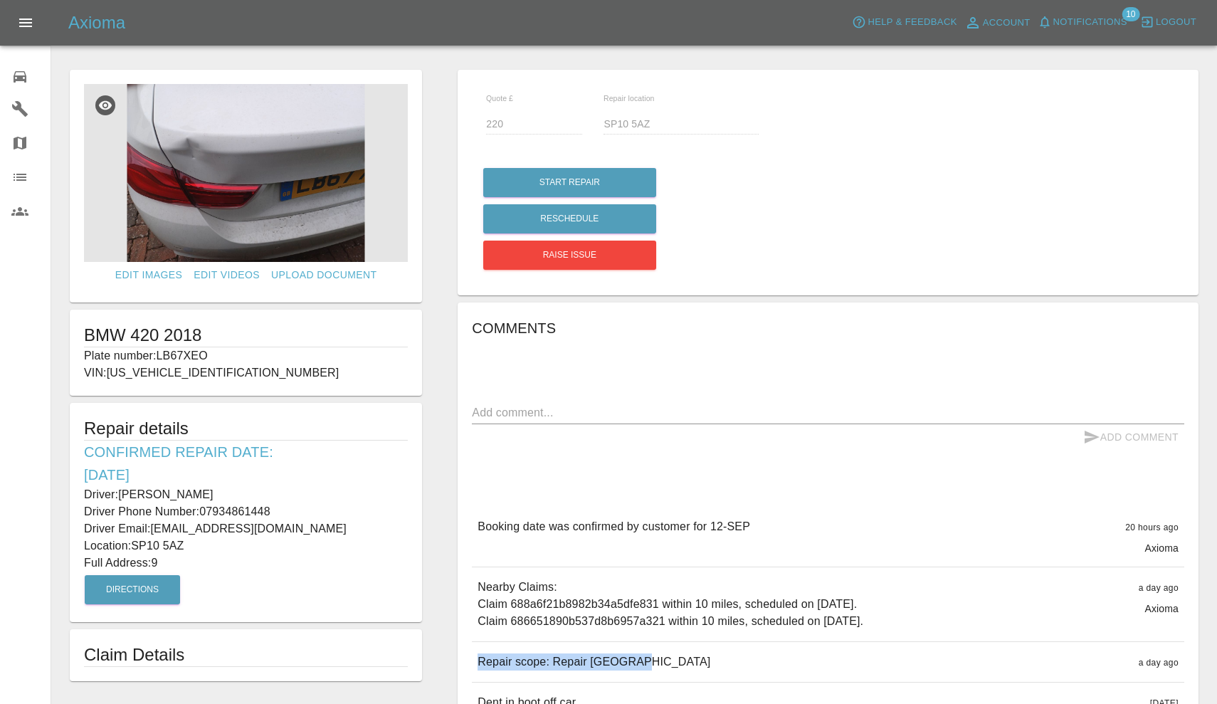
drag, startPoint x: 137, startPoint y: 545, endPoint x: 191, endPoint y: 537, distance: 55.4
click at [191, 537] on p "Location: SP10 5AZ" at bounding box center [246, 545] width 324 height 17
copy p "SP10 5AZ"
click at [263, 153] on img at bounding box center [246, 173] width 324 height 178
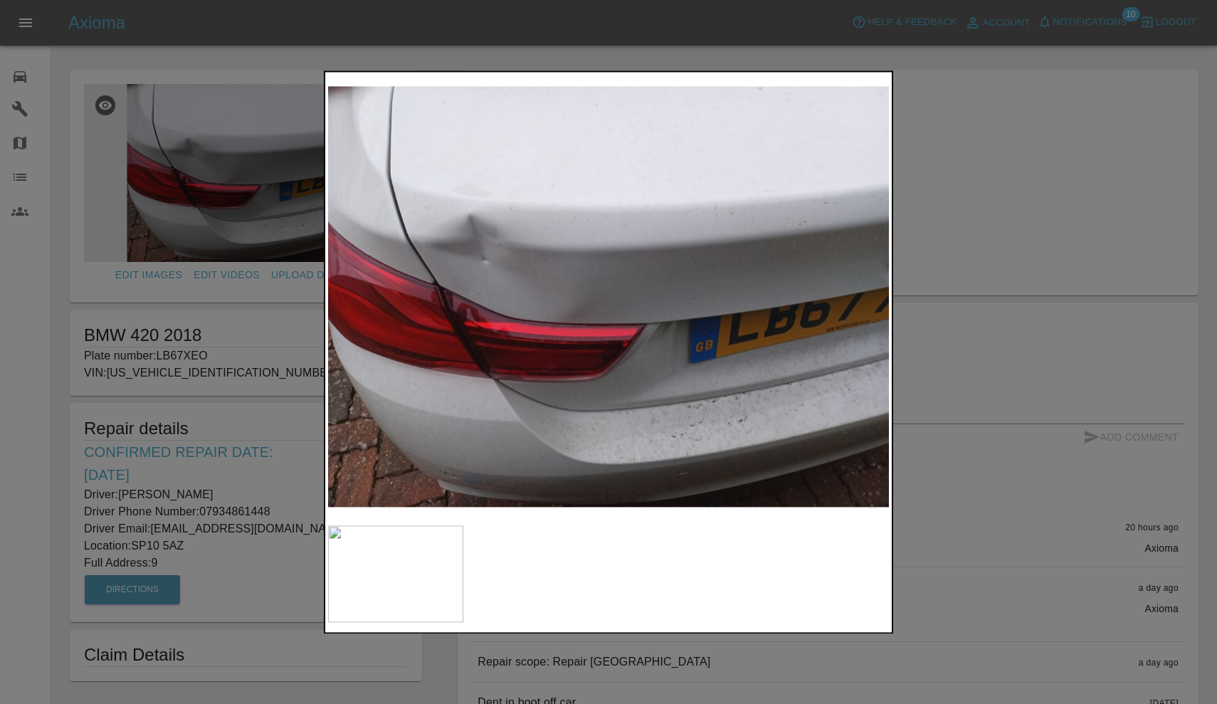
click at [987, 174] on div at bounding box center [608, 352] width 1217 height 704
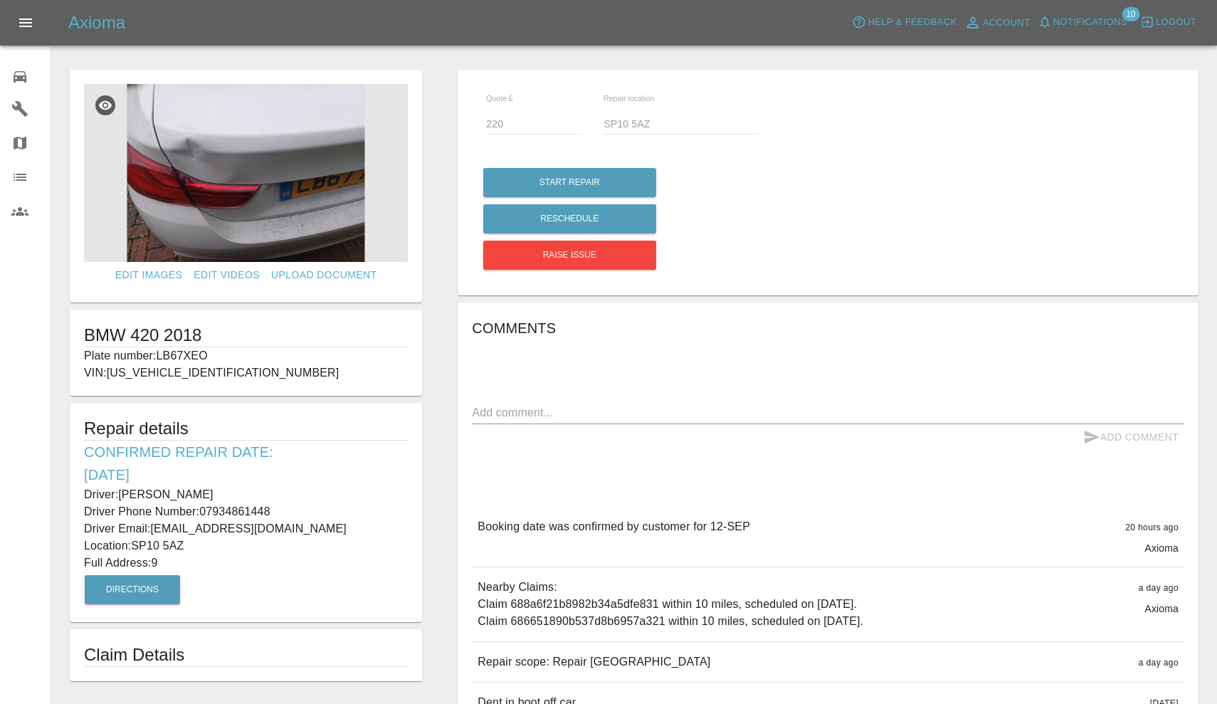
click at [1097, 16] on span "Notifications" at bounding box center [1090, 22] width 74 height 16
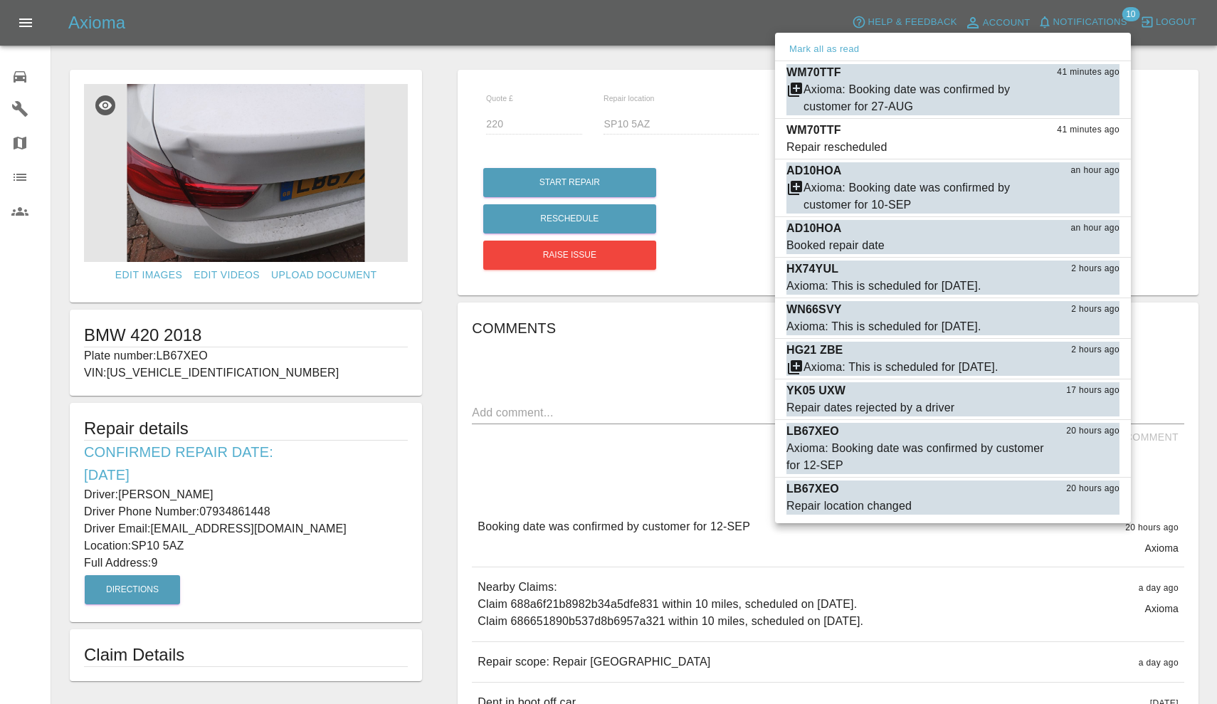
click at [690, 458] on div at bounding box center [608, 352] width 1217 height 704
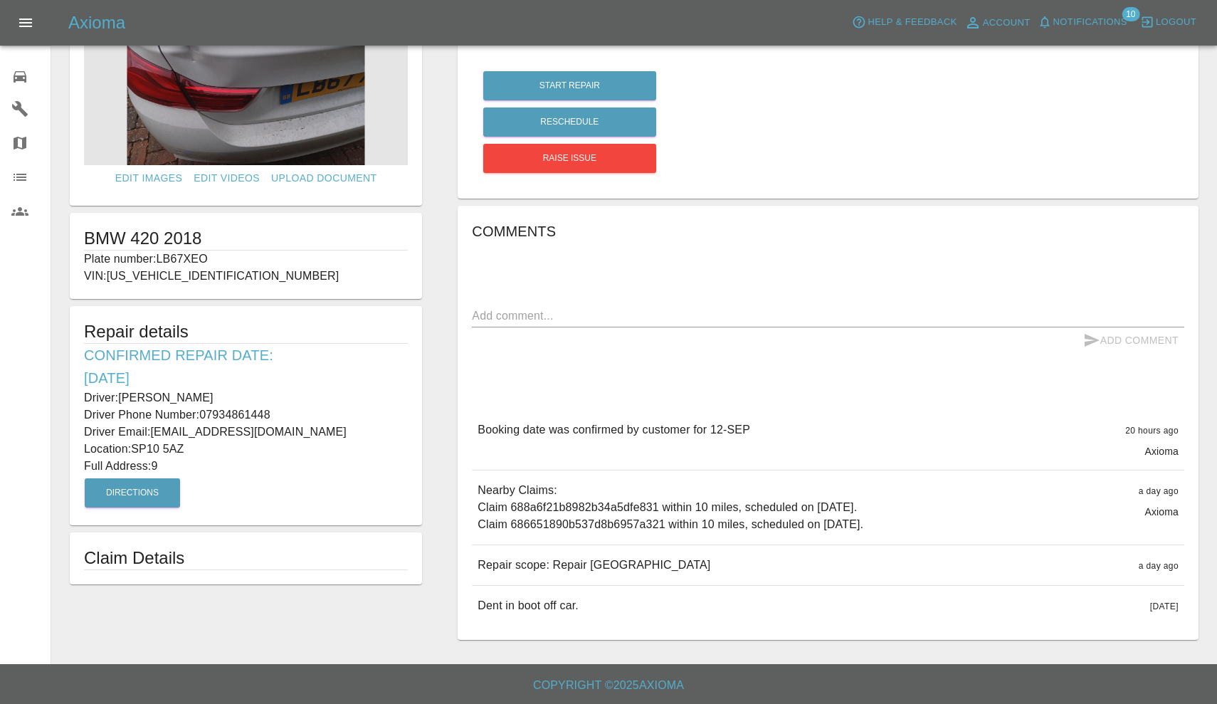
scroll to position [96, 0]
click at [1083, 19] on span "Notifications" at bounding box center [1090, 22] width 74 height 16
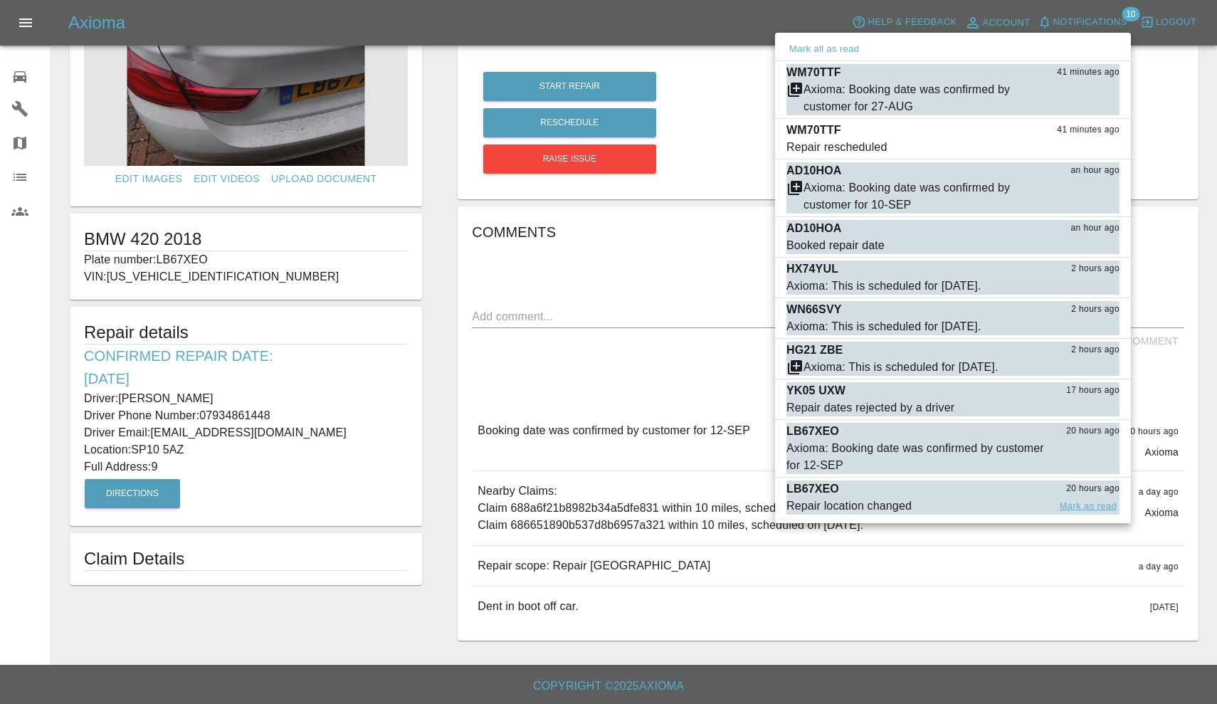
click at [1098, 507] on button "Mark as read" at bounding box center [1088, 506] width 63 height 16
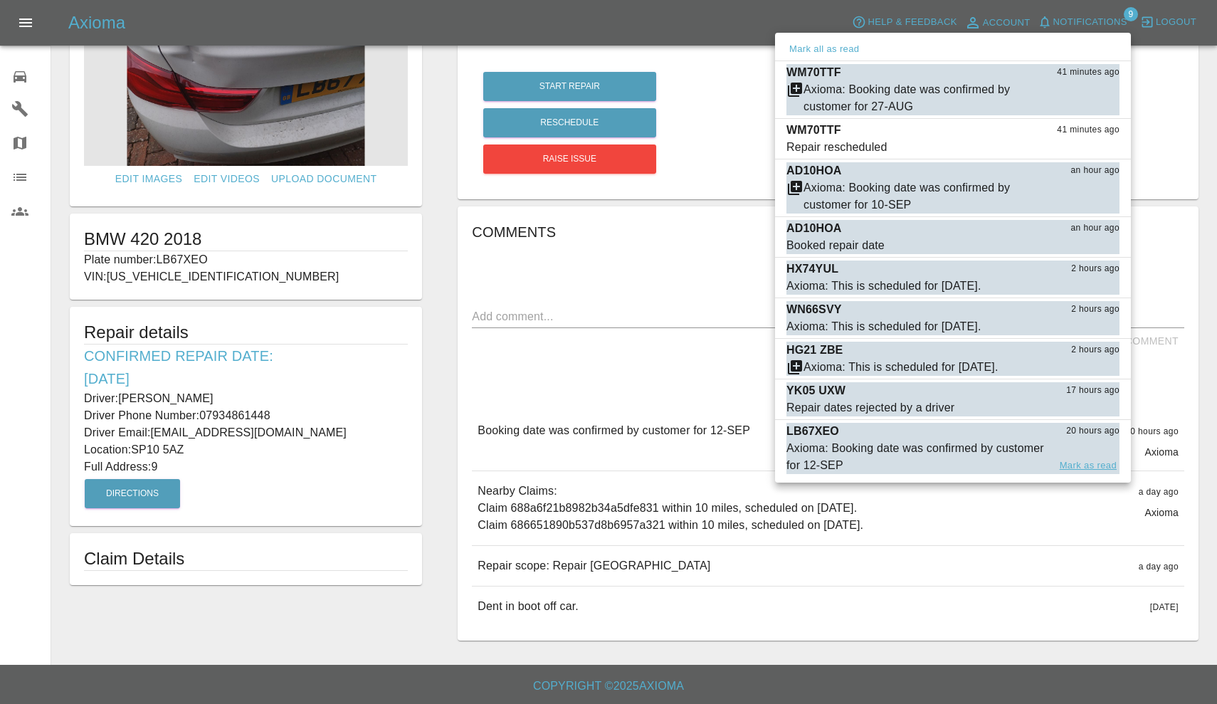
click at [1104, 463] on button "Mark as read" at bounding box center [1088, 466] width 63 height 16
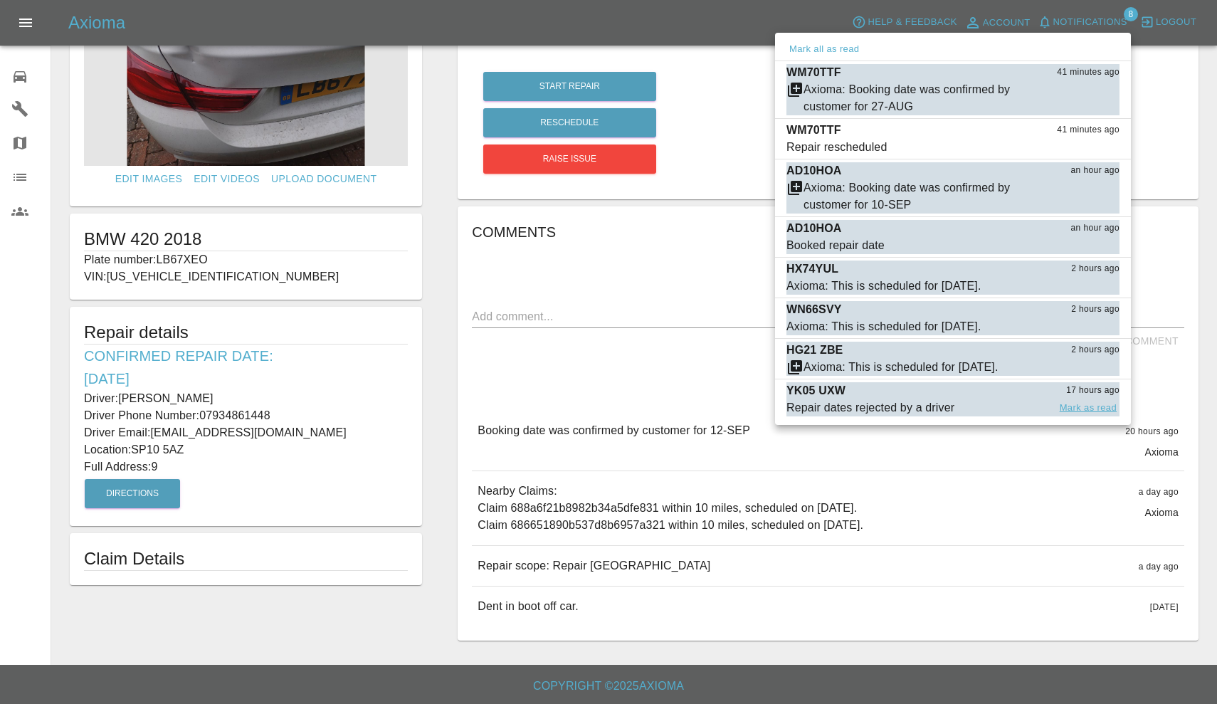
click at [1070, 410] on button "Mark as read" at bounding box center [1088, 408] width 63 height 16
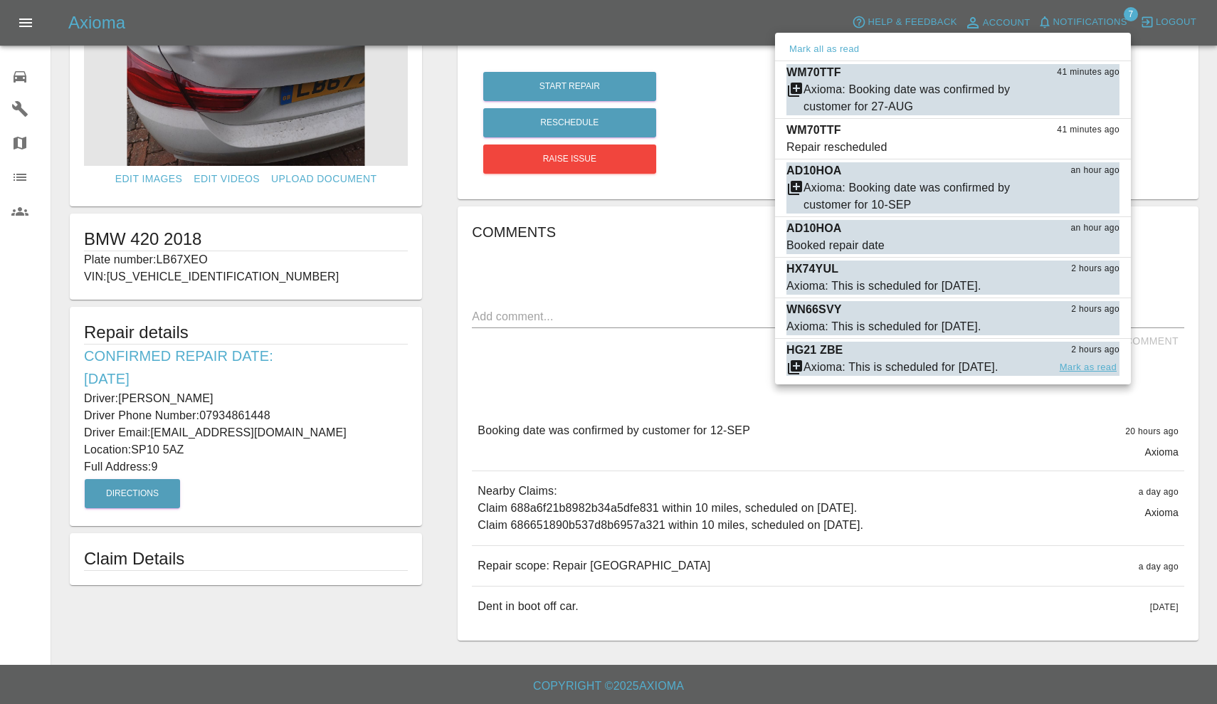
click at [1098, 371] on button "Mark as read" at bounding box center [1088, 367] width 63 height 16
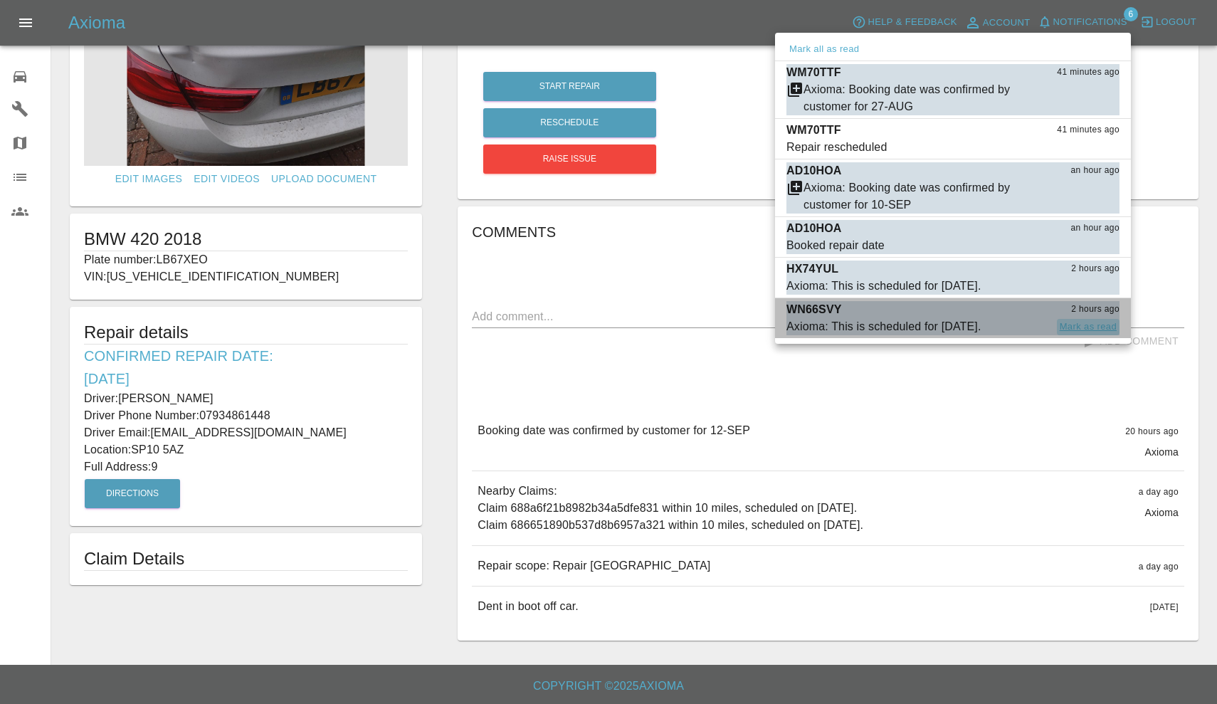
click at [1097, 327] on button "Mark as read" at bounding box center [1088, 327] width 63 height 16
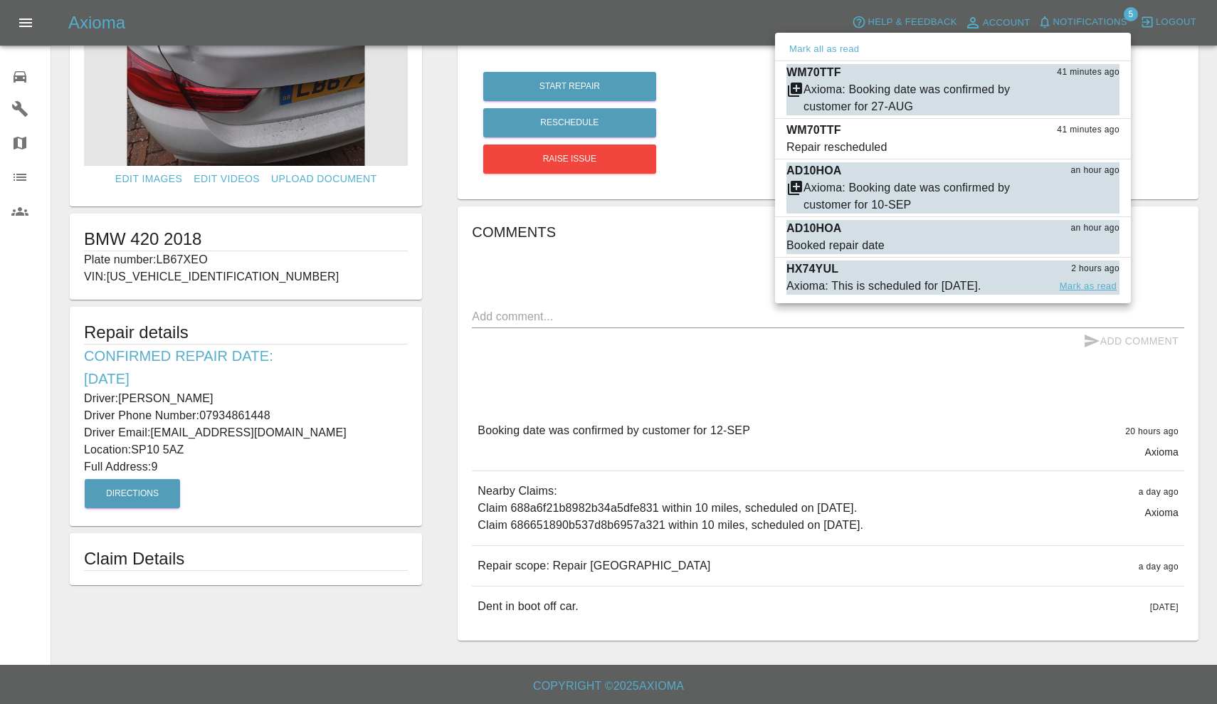
click at [1093, 288] on button "Mark as read" at bounding box center [1088, 286] width 63 height 16
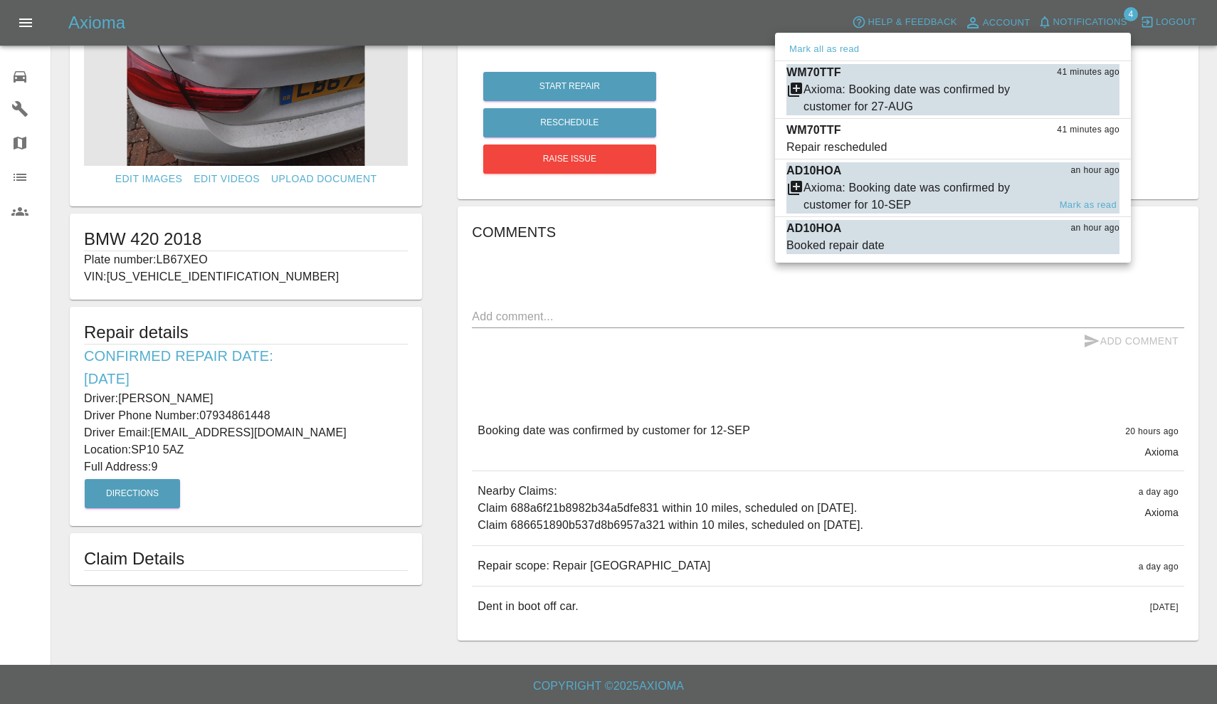
click at [967, 188] on div "Axioma: Booking date was confirmed by customer for 10-SEP" at bounding box center [926, 196] width 245 height 34
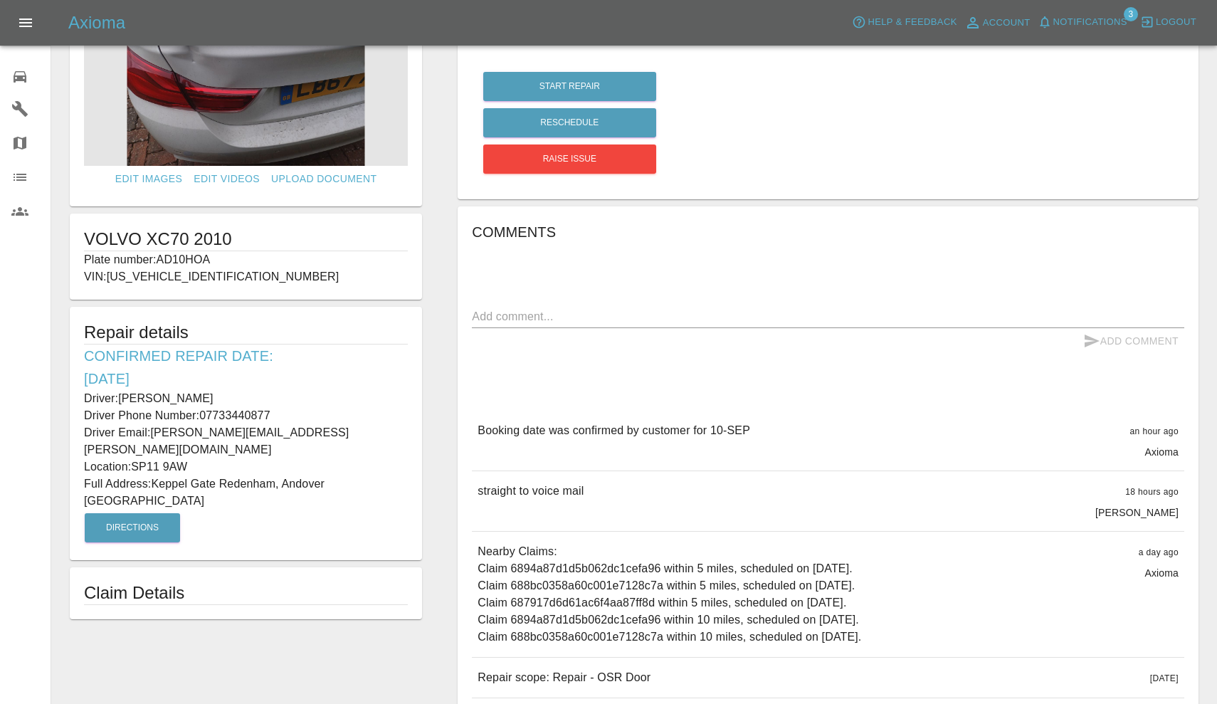
type input "180"
type input "SP11 9AW"
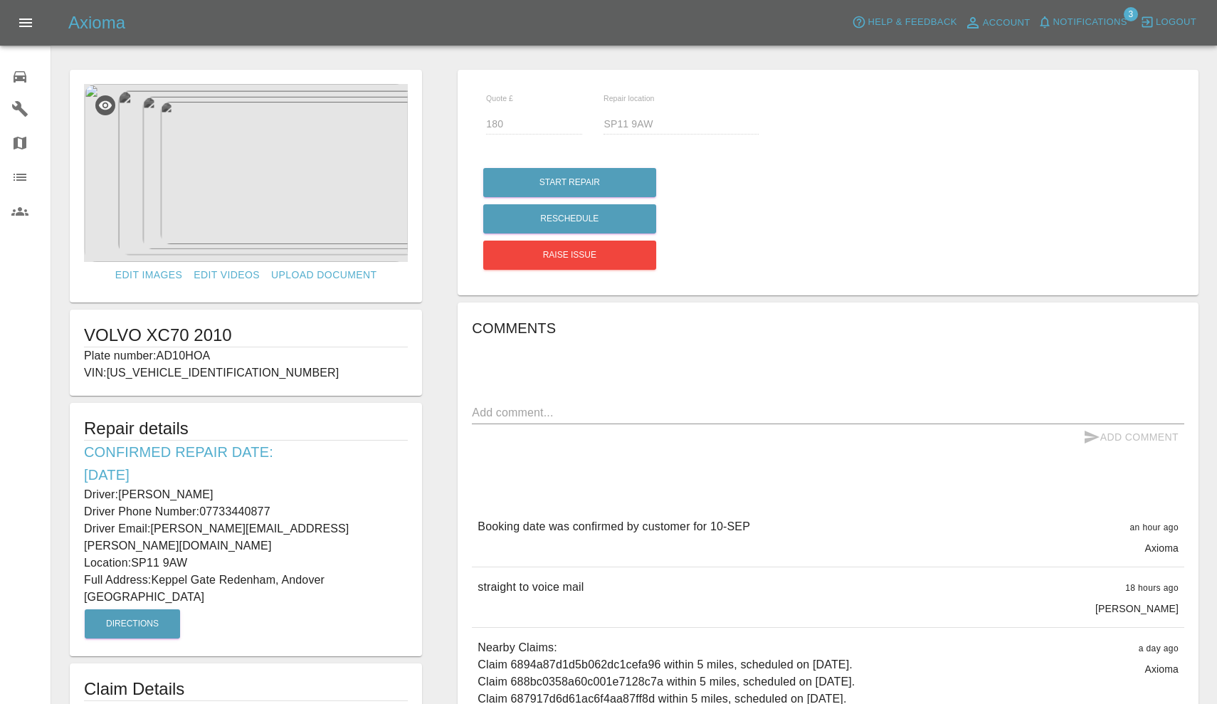
drag, startPoint x: 162, startPoint y: 354, endPoint x: 214, endPoint y: 355, distance: 52.7
click at [214, 355] on p "Plate number: AD10HOA" at bounding box center [246, 355] width 324 height 17
copy p "AD10HOA"
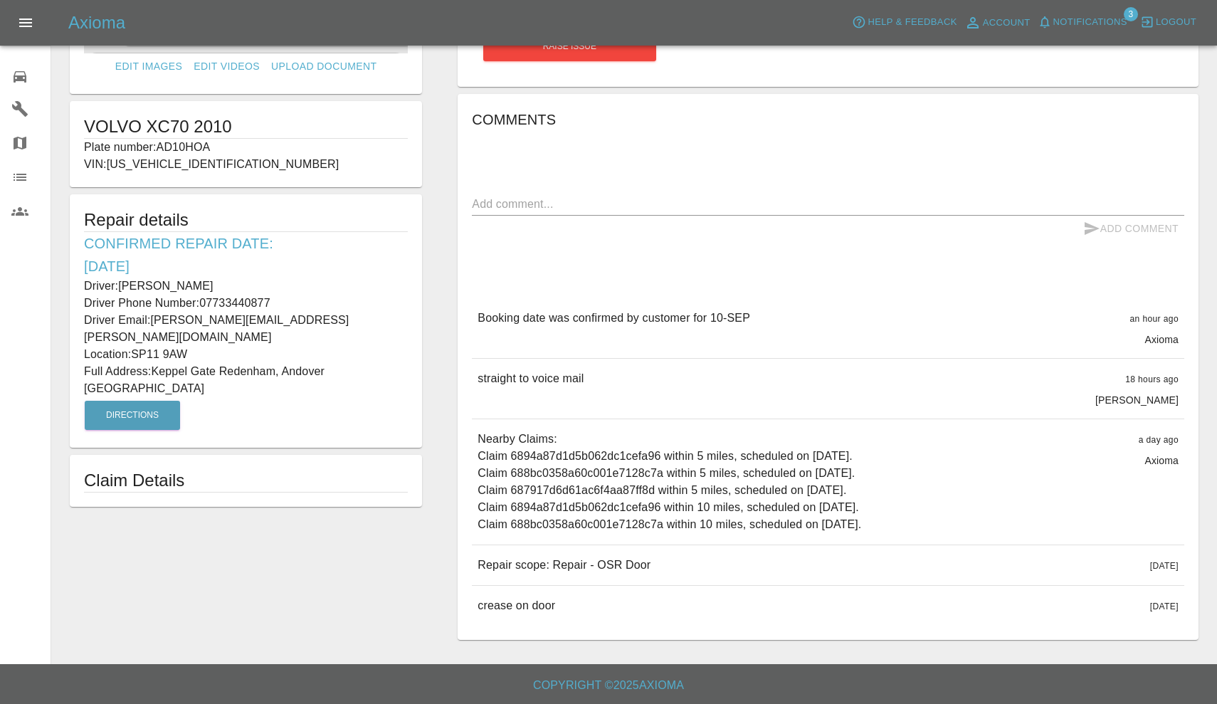
scroll to position [208, 0]
drag, startPoint x: 478, startPoint y: 564, endPoint x: 749, endPoint y: 589, distance: 272.3
click at [749, 589] on div "Booking date was confirmed by customer for 10-SEP an hour ago Axioma Booking da…" at bounding box center [828, 462] width 712 height 327
copy div "Repair scope: Repair - OSR Door [DATE] Repair scope: Repair - OSR Door [DATE]"
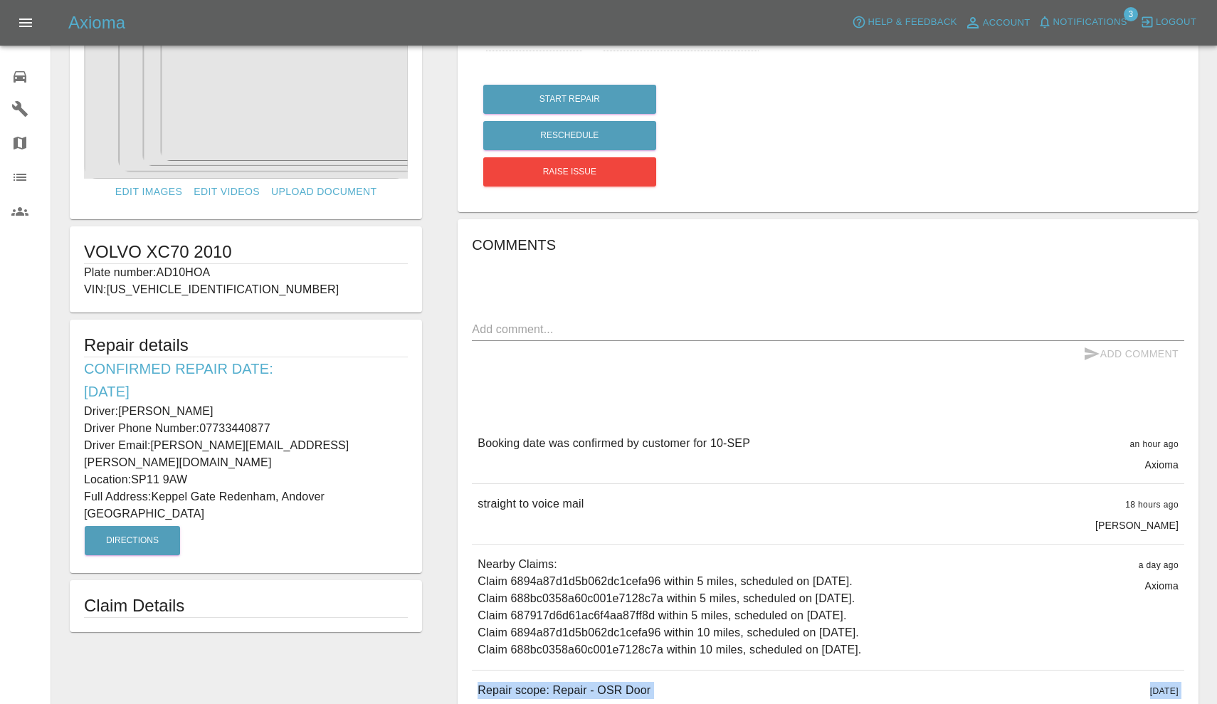
scroll to position [88, 0]
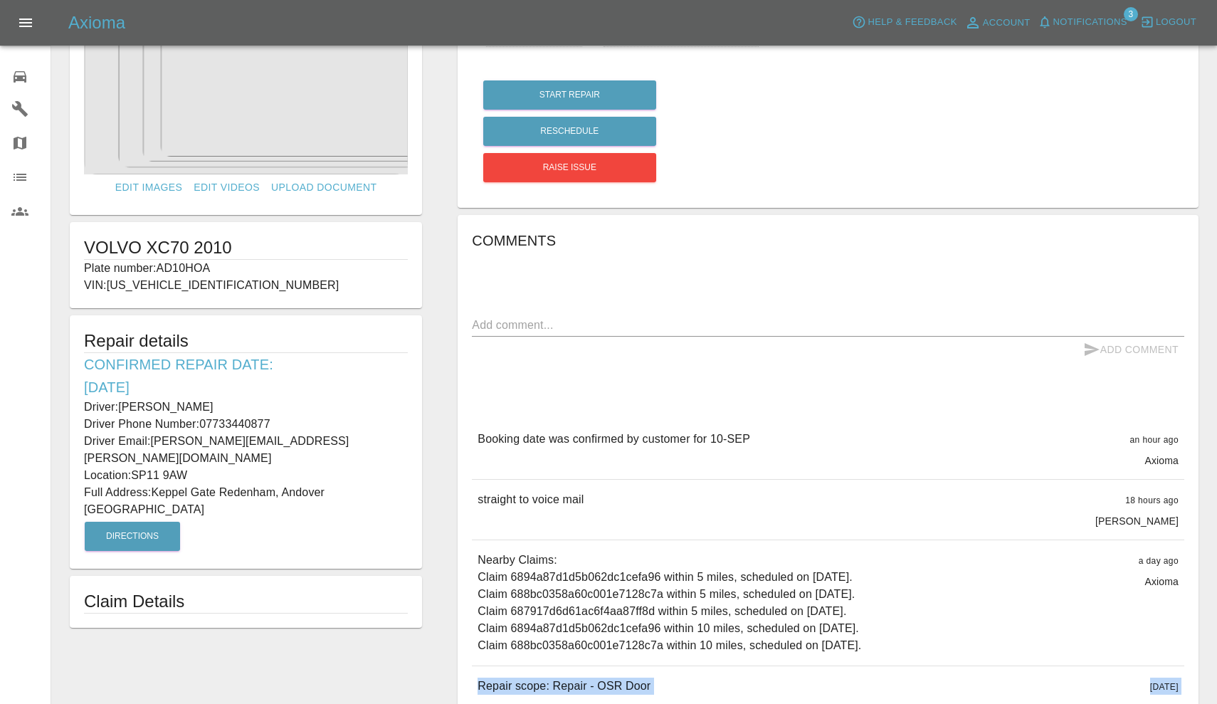
drag, startPoint x: 122, startPoint y: 406, endPoint x: 211, endPoint y: 408, distance: 89.7
click at [211, 408] on p "Driver: [PERSON_NAME]" at bounding box center [246, 407] width 324 height 17
copy p "[PERSON_NAME]"
drag, startPoint x: 201, startPoint y: 424, endPoint x: 342, endPoint y: 421, distance: 140.2
click at [342, 421] on p "Driver Phone Number: [PHONE_NUMBER]" at bounding box center [246, 424] width 324 height 17
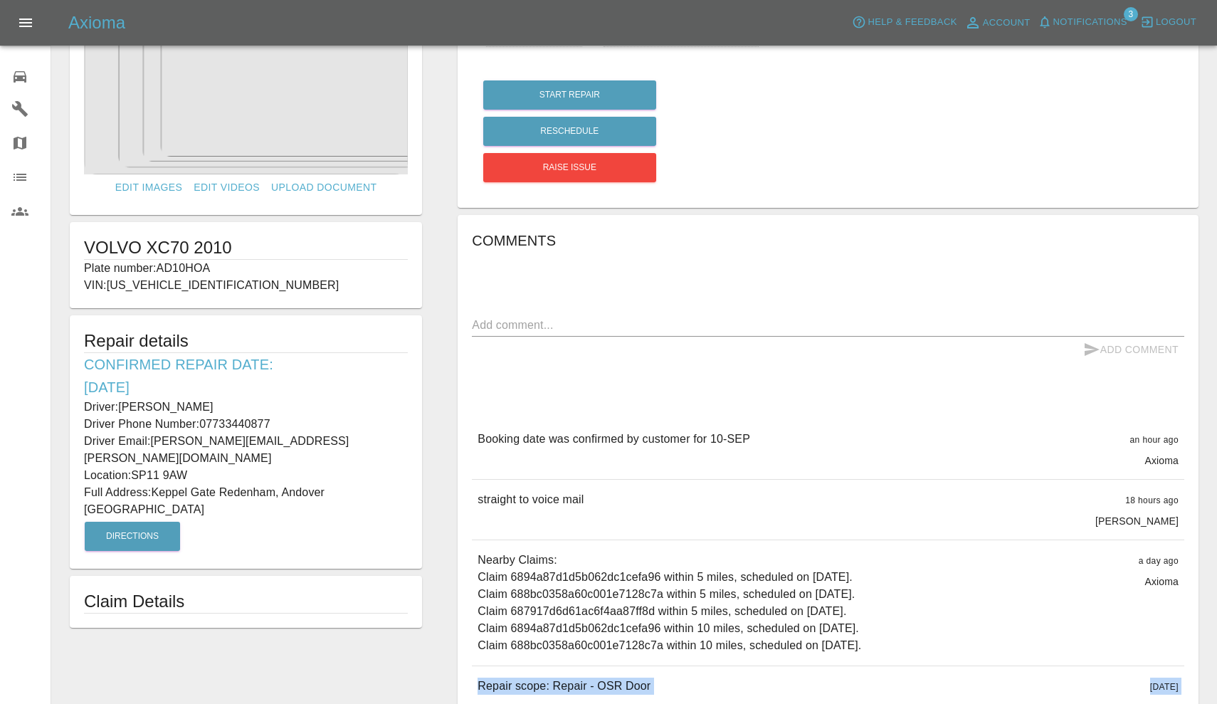
copy p "07733440877"
click at [858, 6] on div "Axioma Help & Feedback Account Notifications 3 Logout" at bounding box center [608, 23] width 1217 height 46
drag, startPoint x: 154, startPoint y: 471, endPoint x: 278, endPoint y: 477, distance: 124.7
click at [278, 484] on p "Full Address: [GEOGRAPHIC_DATA]" at bounding box center [246, 501] width 324 height 34
copy p "Keppel Gate Redenham"
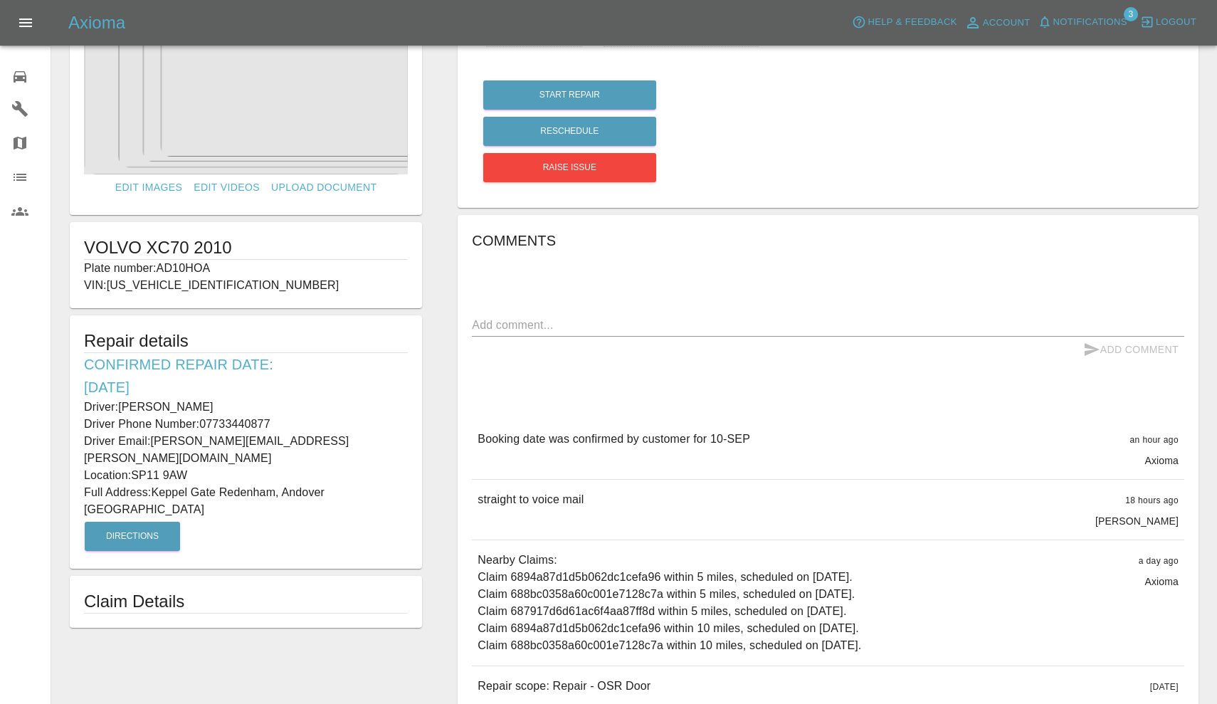
drag, startPoint x: 135, startPoint y: 455, endPoint x: 191, endPoint y: 456, distance: 55.5
click at [191, 467] on p "Location: SP11 9AW" at bounding box center [246, 475] width 324 height 17
copy p "SP11 9AW"
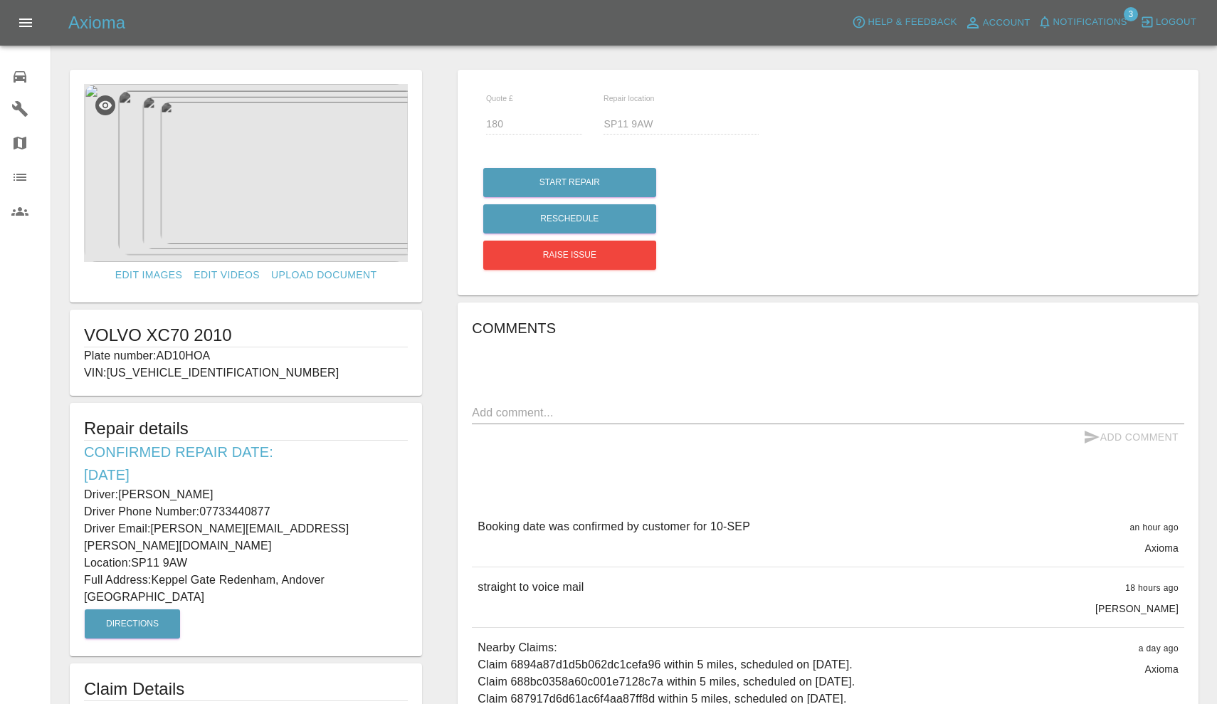
scroll to position [-1, 0]
click at [251, 198] on img at bounding box center [246, 173] width 324 height 178
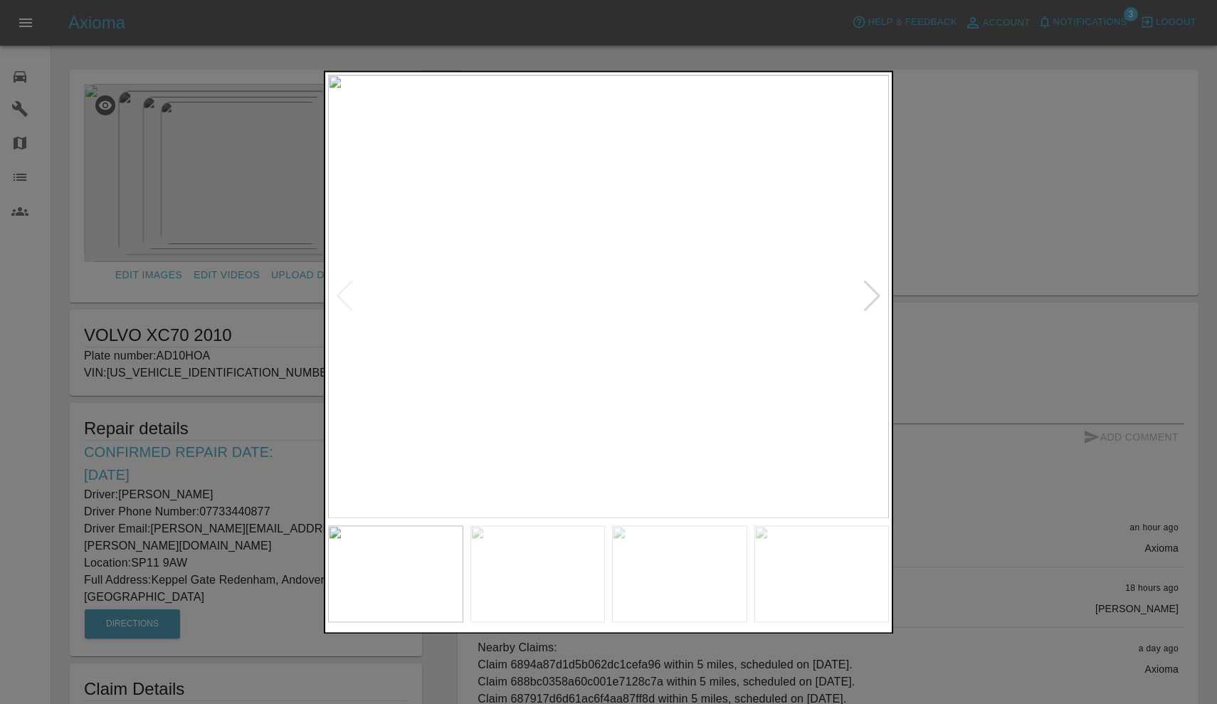
click at [870, 291] on div at bounding box center [872, 296] width 19 height 31
click at [880, 298] on div at bounding box center [872, 296] width 19 height 31
click at [1107, 14] on div at bounding box center [608, 352] width 1217 height 704
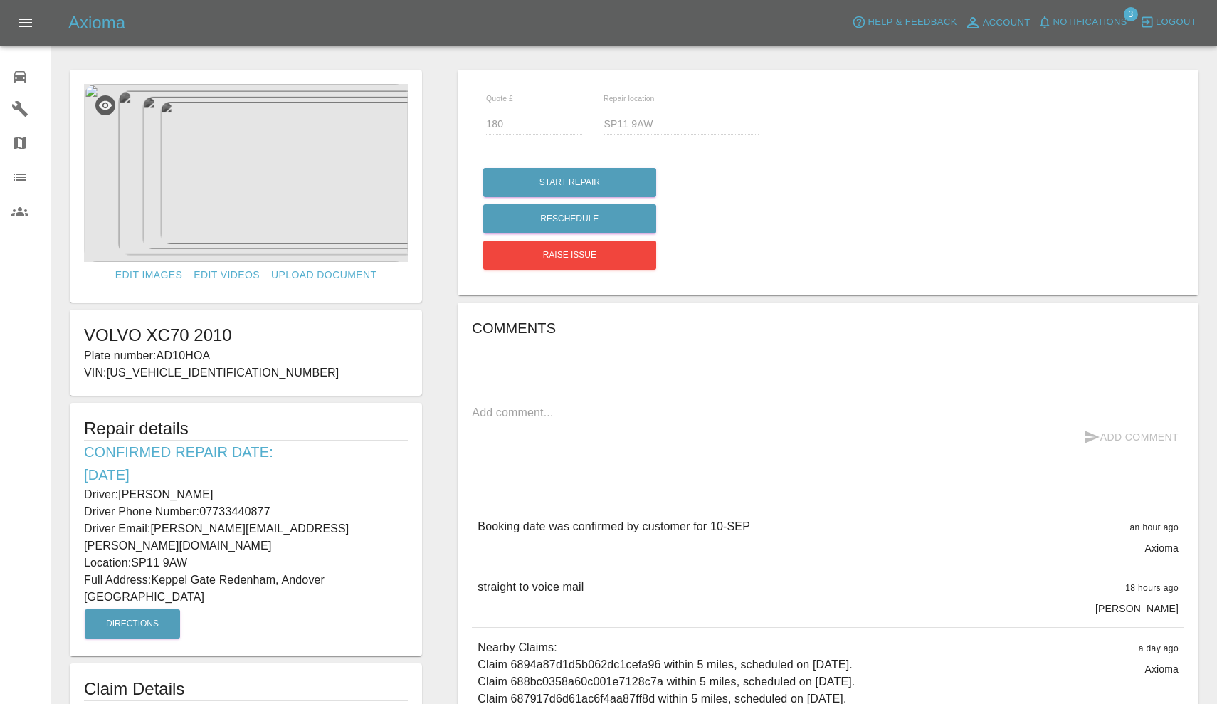
click at [1100, 19] on span "Notifications" at bounding box center [1090, 22] width 74 height 16
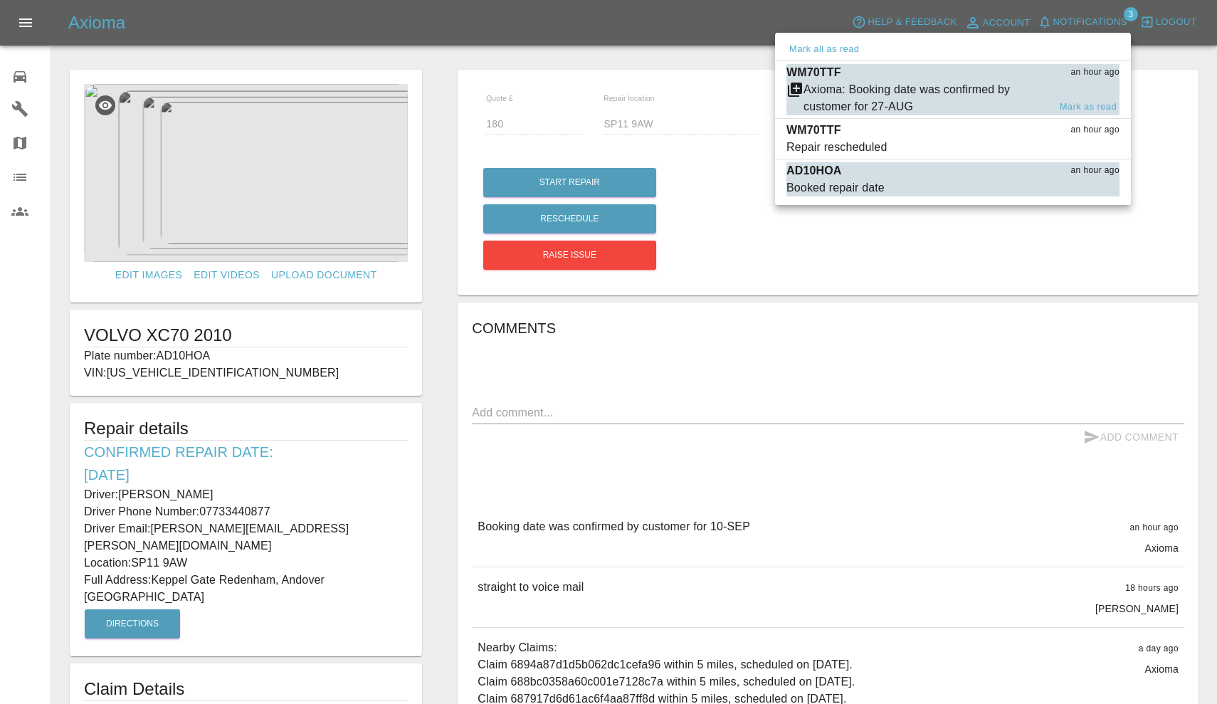
click at [964, 92] on div "Axioma: Booking date was confirmed by customer for 27-AUG" at bounding box center [926, 98] width 245 height 34
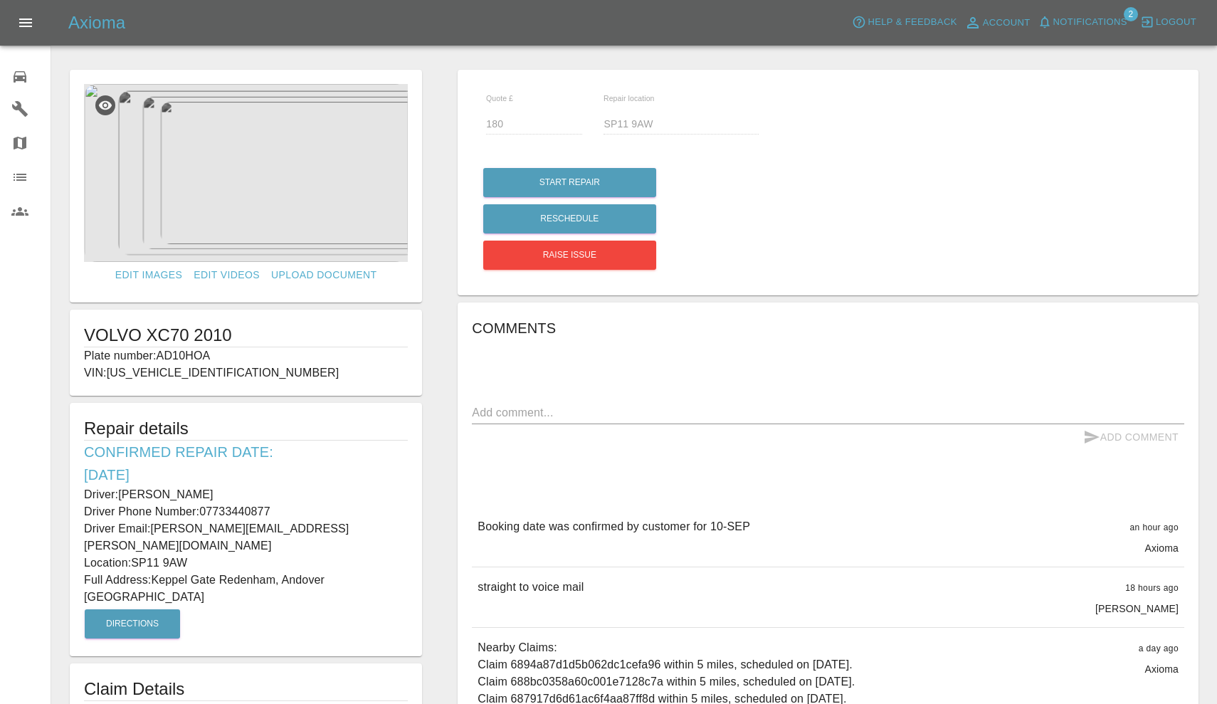
type input "135"
type input "BA140LY"
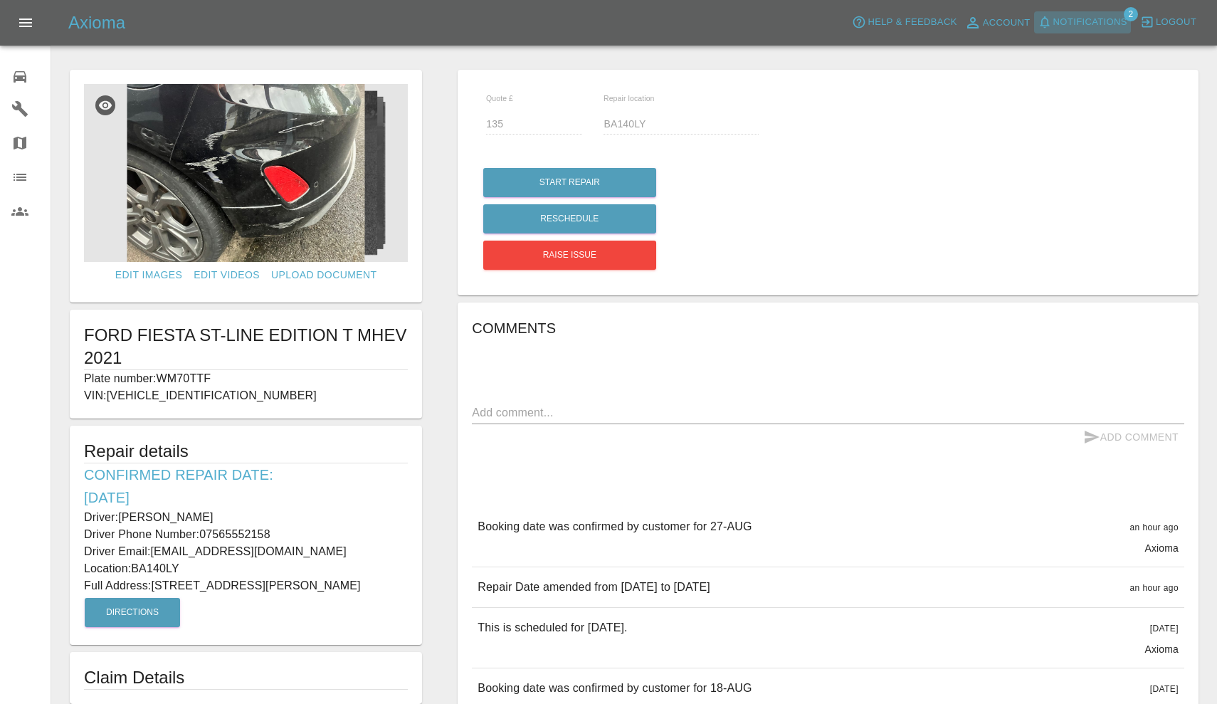
click at [1071, 26] on span "Notifications" at bounding box center [1090, 22] width 74 height 16
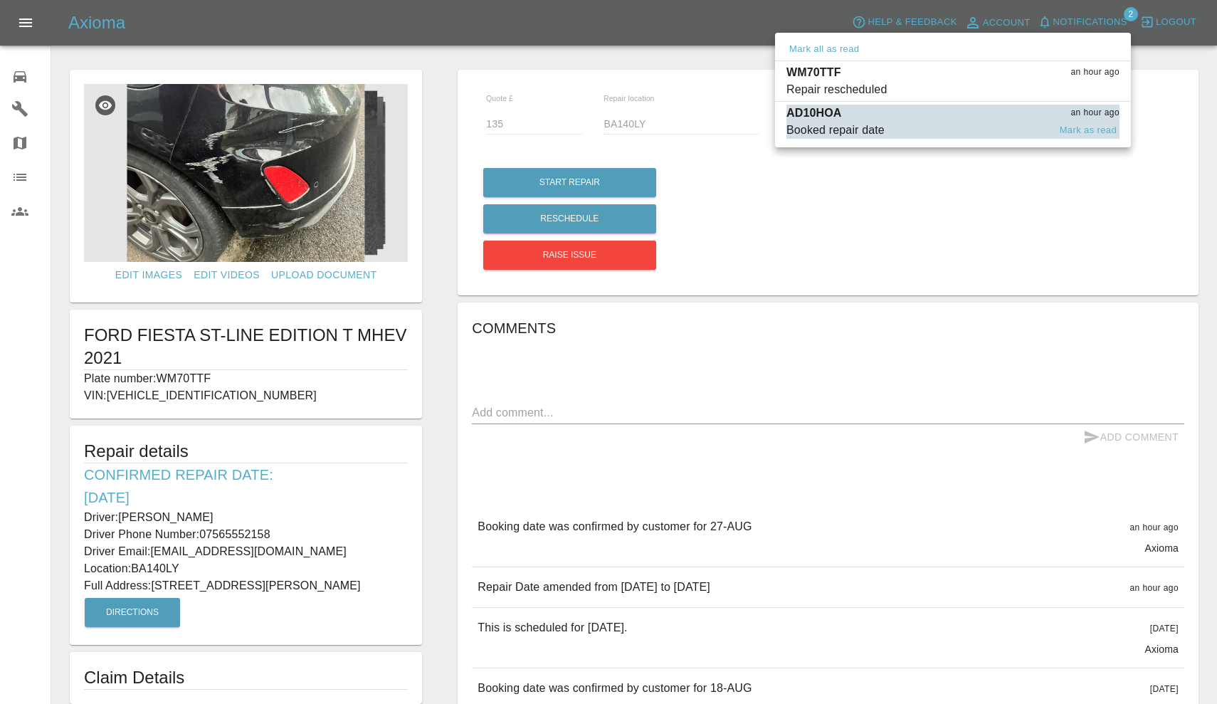
click at [948, 122] on span "Booked repair date" at bounding box center [917, 130] width 262 height 17
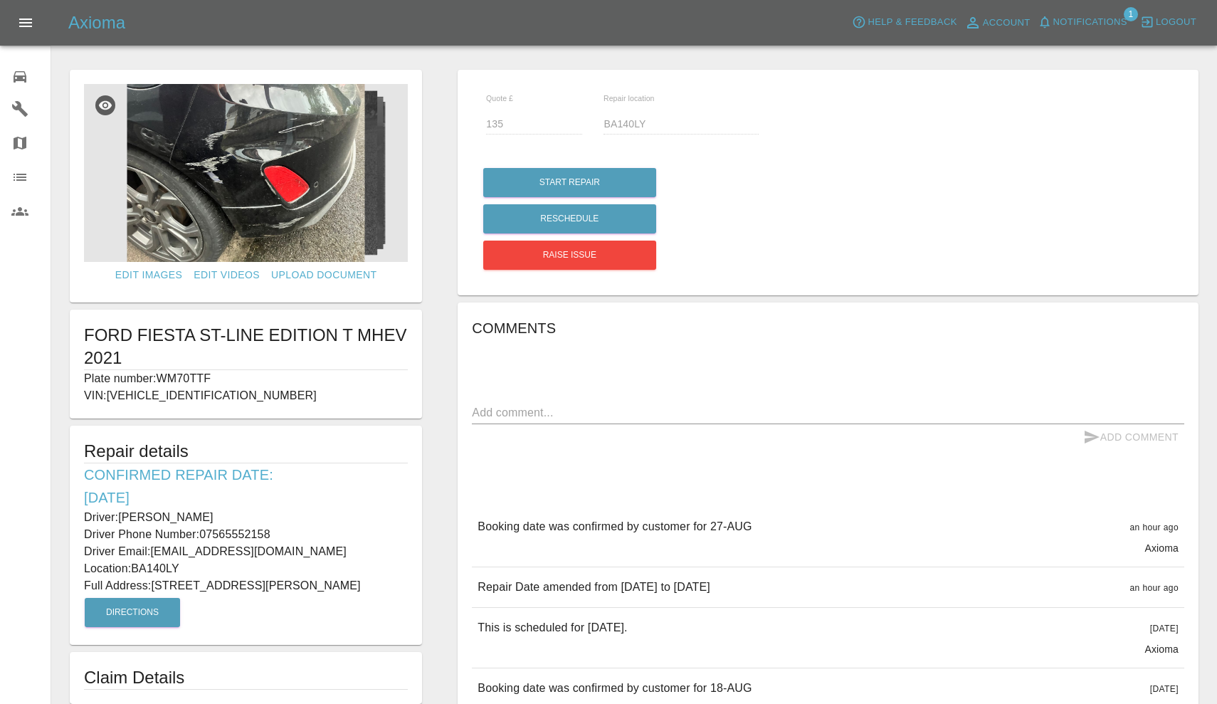
type input "180"
type input "SP11 9AW"
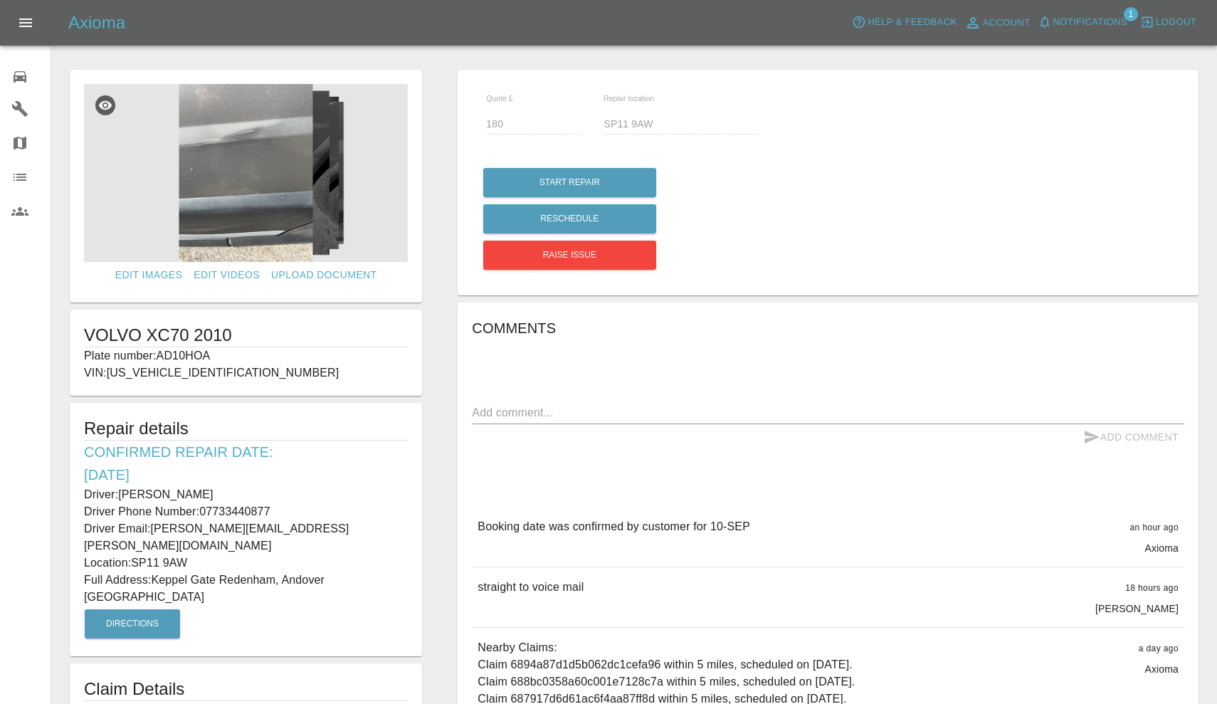
drag, startPoint x: 162, startPoint y: 354, endPoint x: 219, endPoint y: 357, distance: 56.3
click at [219, 357] on p "Plate number: AD10HOA" at bounding box center [246, 355] width 324 height 17
copy p "AD10HOA"
